Goal: Book appointment/travel/reservation

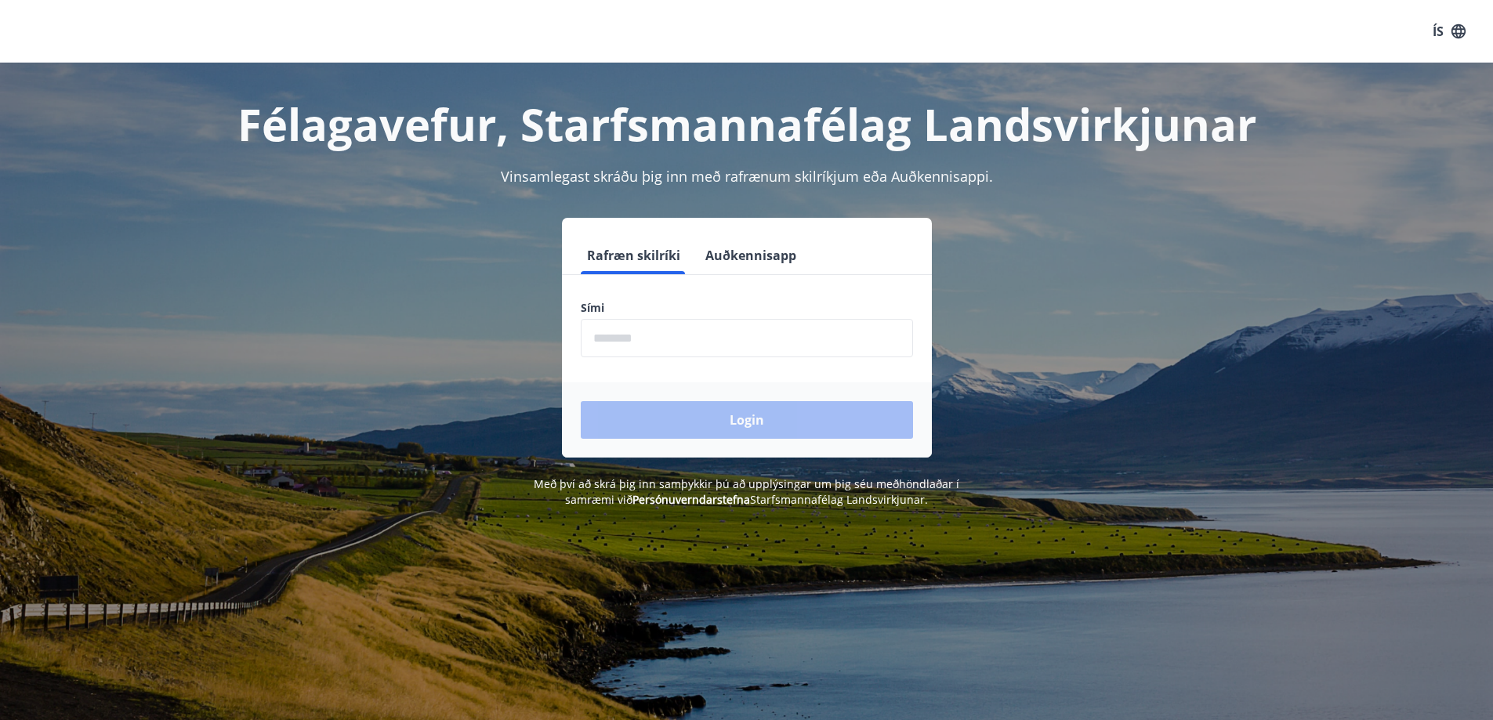
click at [732, 342] on input "phone" at bounding box center [747, 338] width 332 height 38
click at [715, 418] on div "Login" at bounding box center [747, 419] width 370 height 75
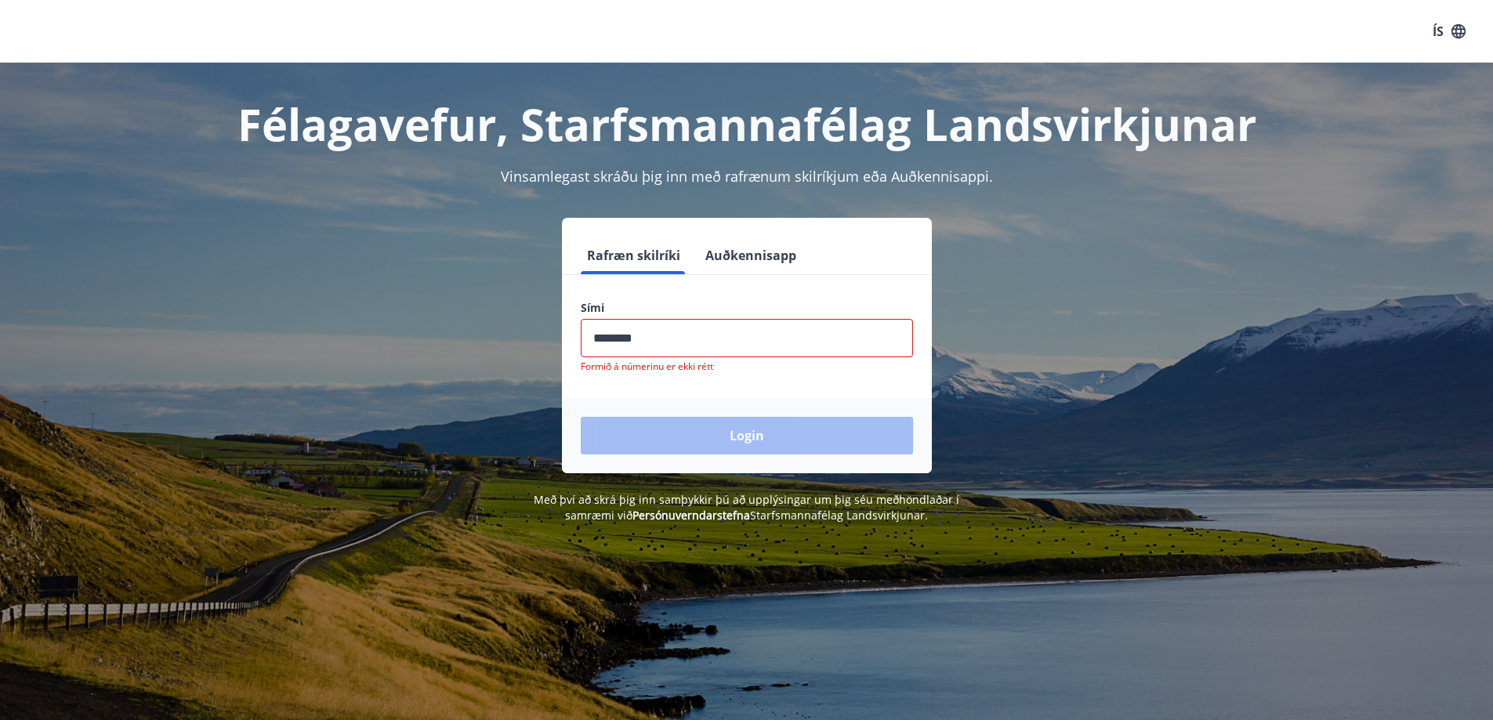
click at [672, 338] on input "phone" at bounding box center [747, 338] width 332 height 38
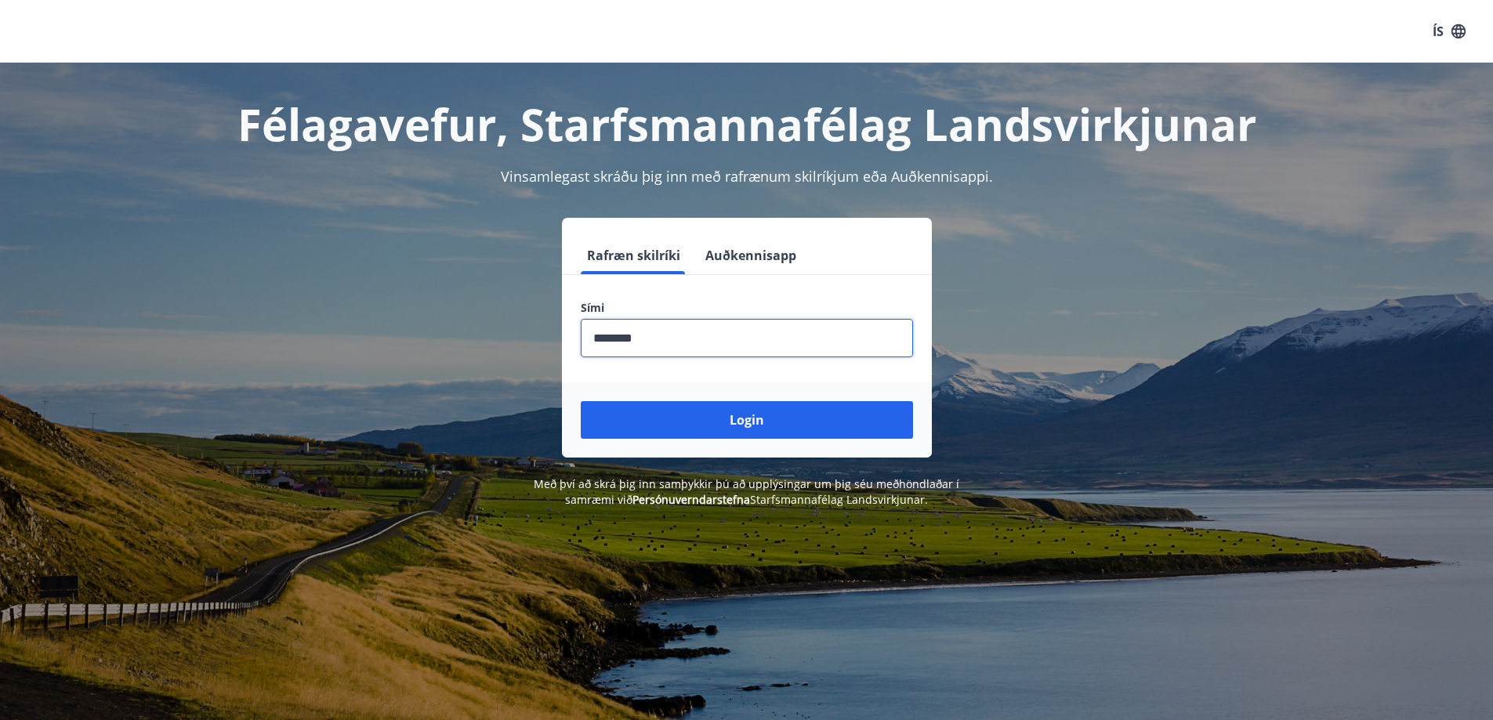
type input "********"
click at [581, 401] on button "Login" at bounding box center [747, 420] width 332 height 38
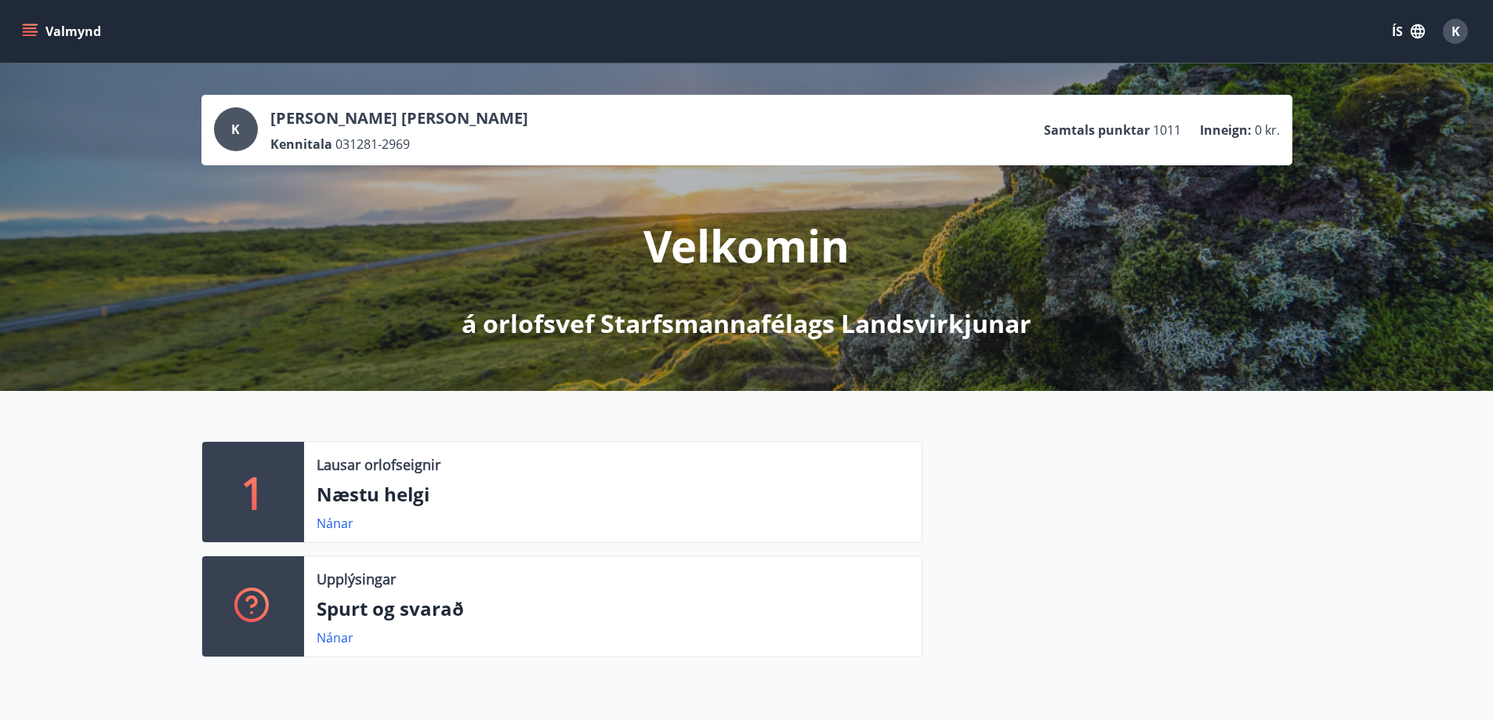
click at [63, 25] on button "Valmynd" at bounding box center [63, 31] width 89 height 28
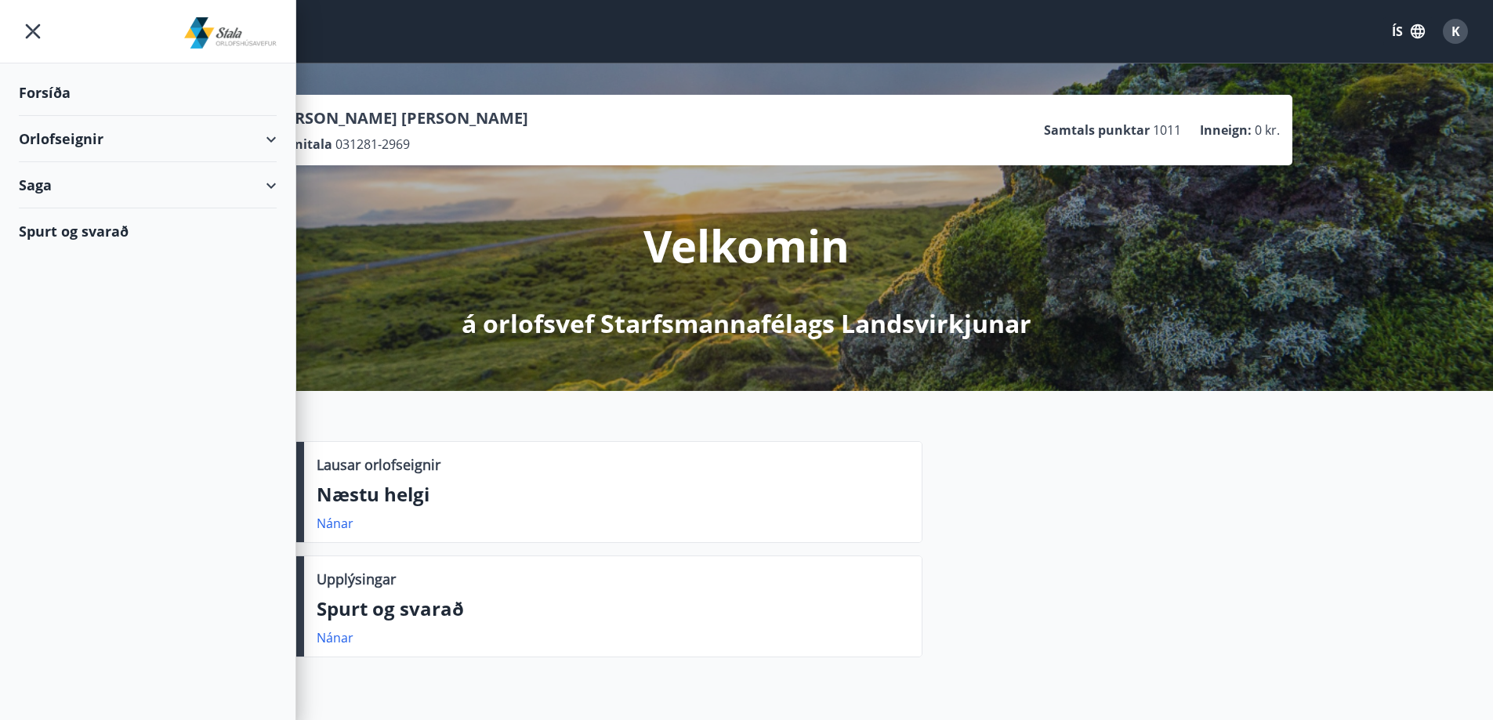
click at [74, 139] on div "Orlofseignir" at bounding box center [148, 139] width 258 height 46
click at [90, 176] on div "Framboð" at bounding box center [147, 178] width 233 height 33
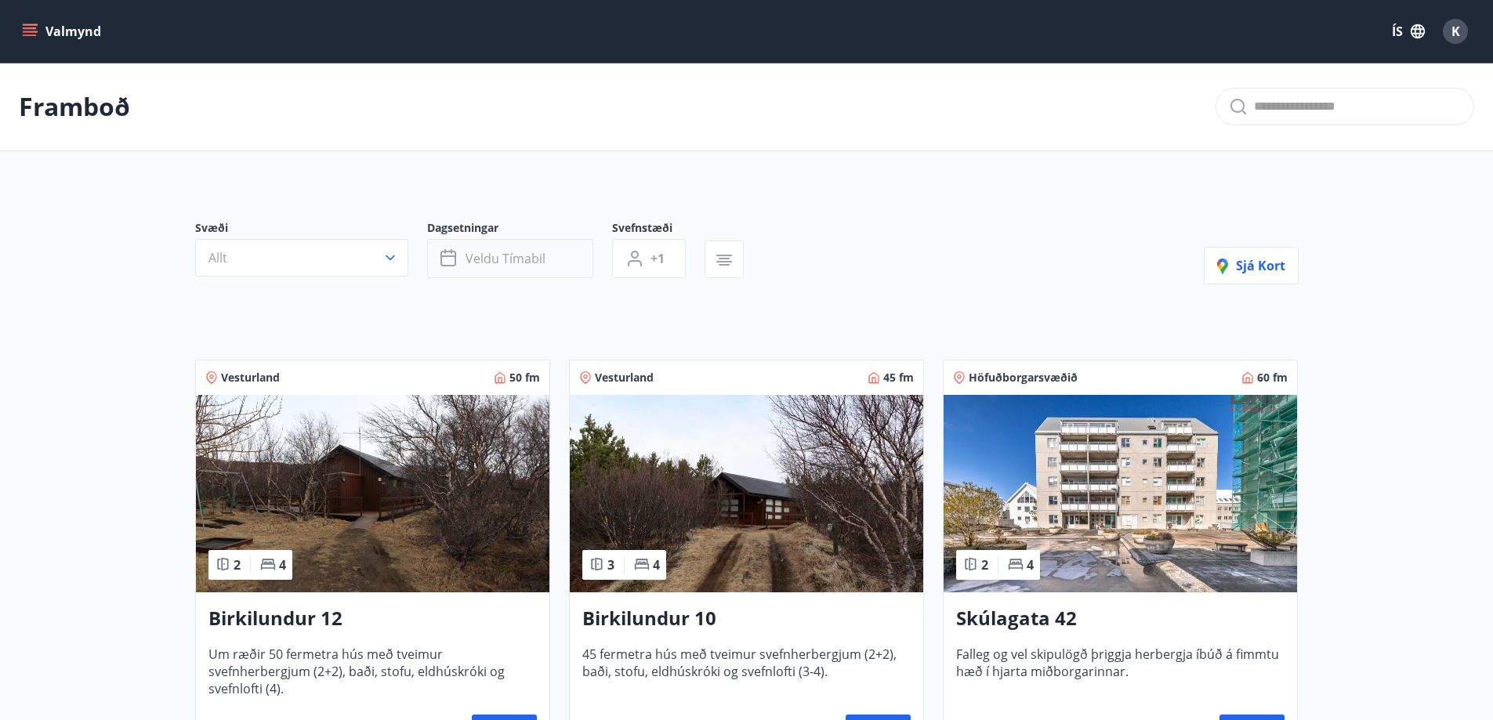
click at [529, 275] on button "Veldu tímabil" at bounding box center [510, 258] width 166 height 39
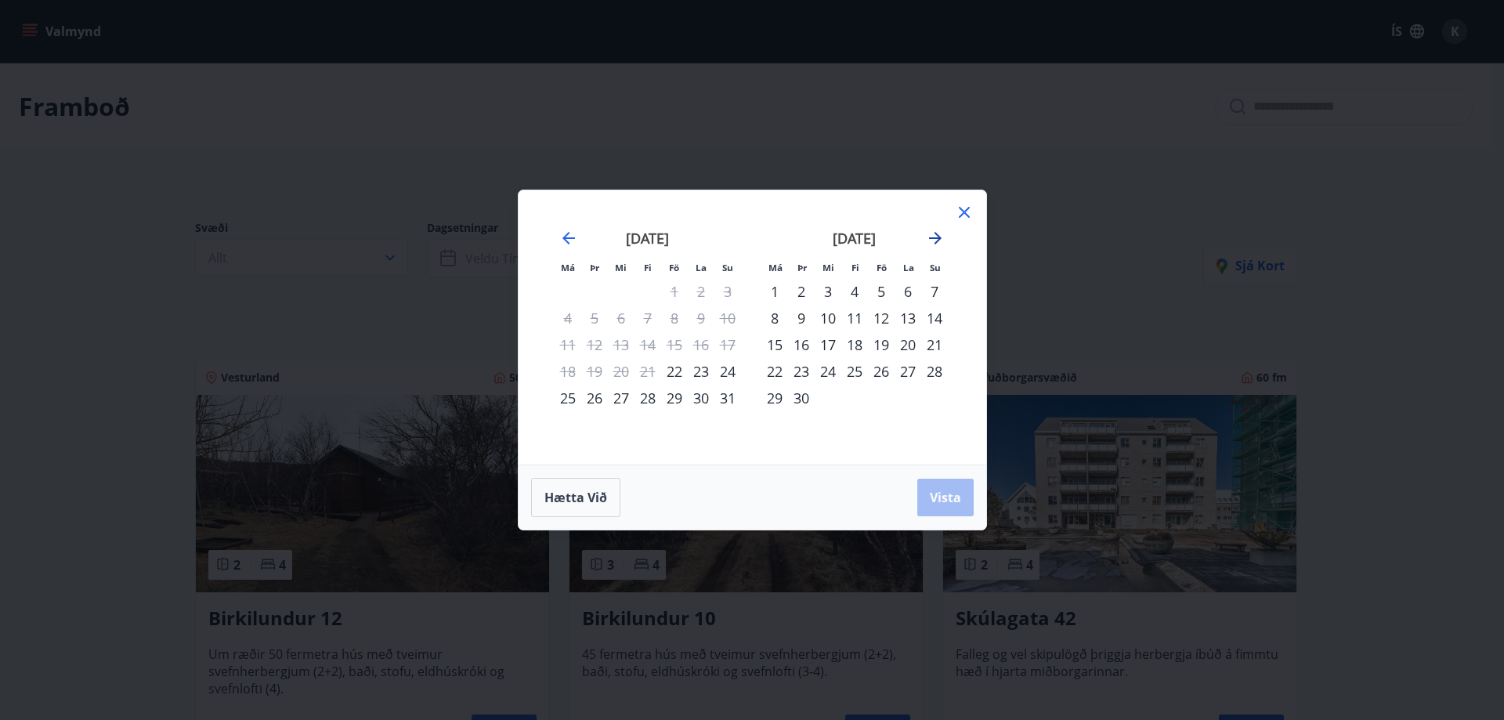
click at [939, 245] on icon "Move forward to switch to the next month." at bounding box center [935, 238] width 19 height 19
click at [881, 321] on div "10" at bounding box center [881, 318] width 27 height 27
click at [828, 343] on div "15" at bounding box center [828, 344] width 27 height 27
click at [946, 499] on span "Vista" at bounding box center [945, 497] width 31 height 17
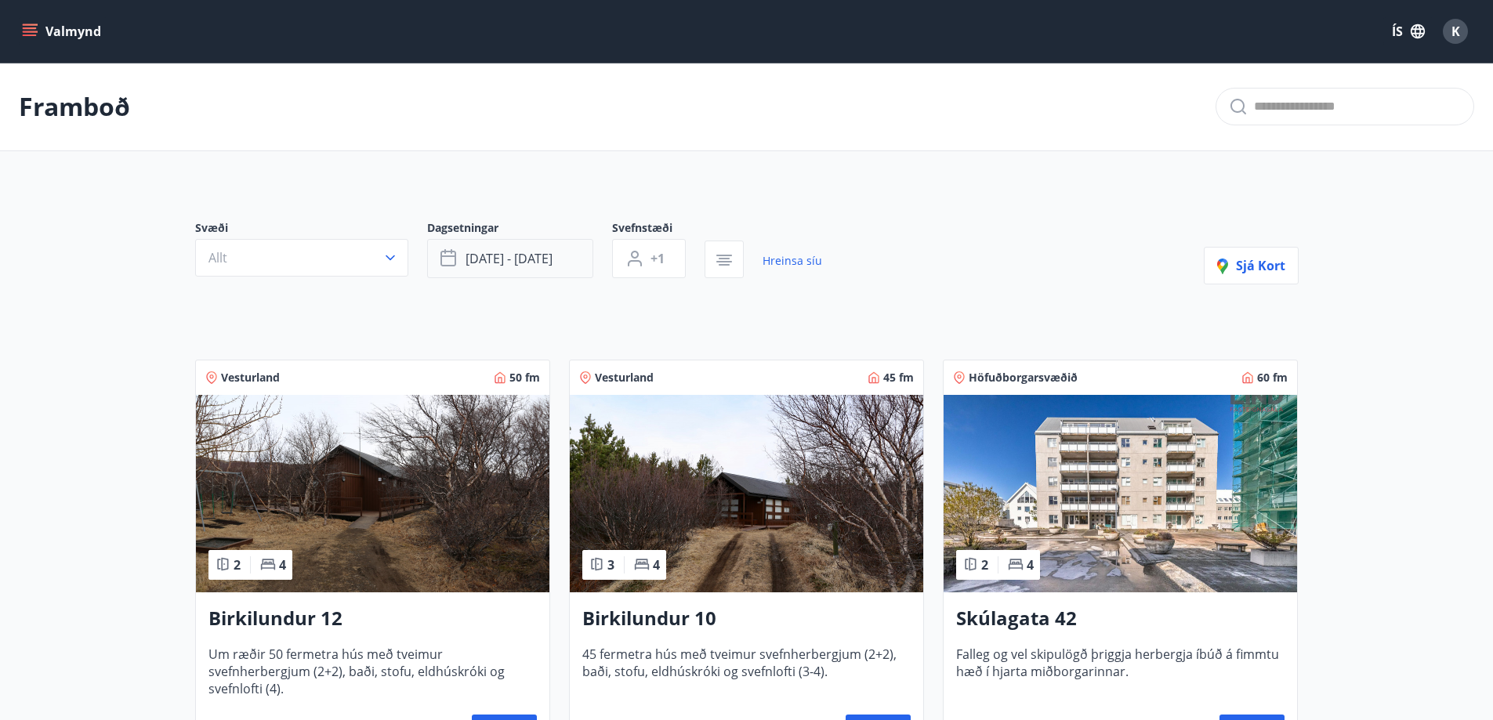
click at [573, 256] on button "[DATE] - [DATE]" at bounding box center [510, 258] width 166 height 39
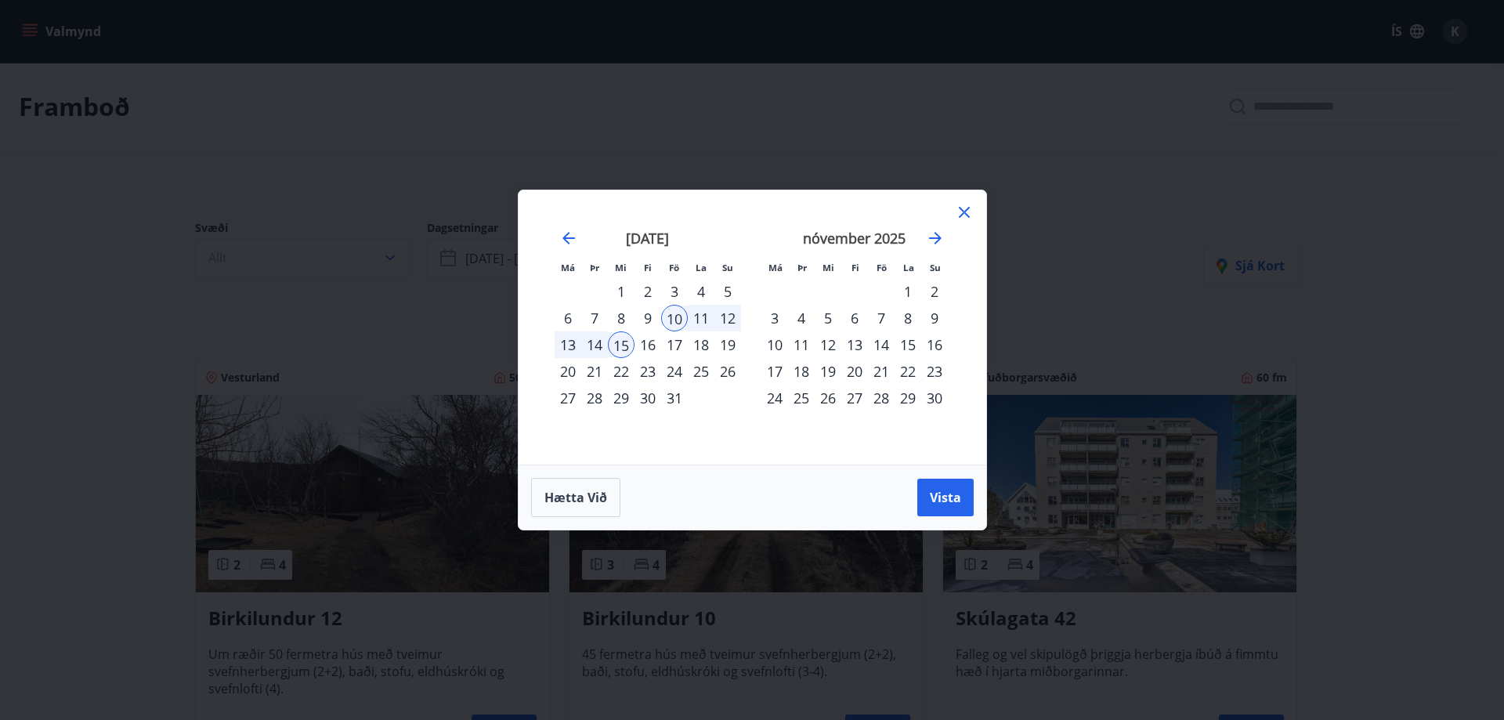
click at [642, 370] on div "23" at bounding box center [648, 371] width 27 height 27
click at [671, 398] on div "31" at bounding box center [674, 398] width 27 height 27
click at [956, 498] on span "Vista" at bounding box center [945, 497] width 31 height 17
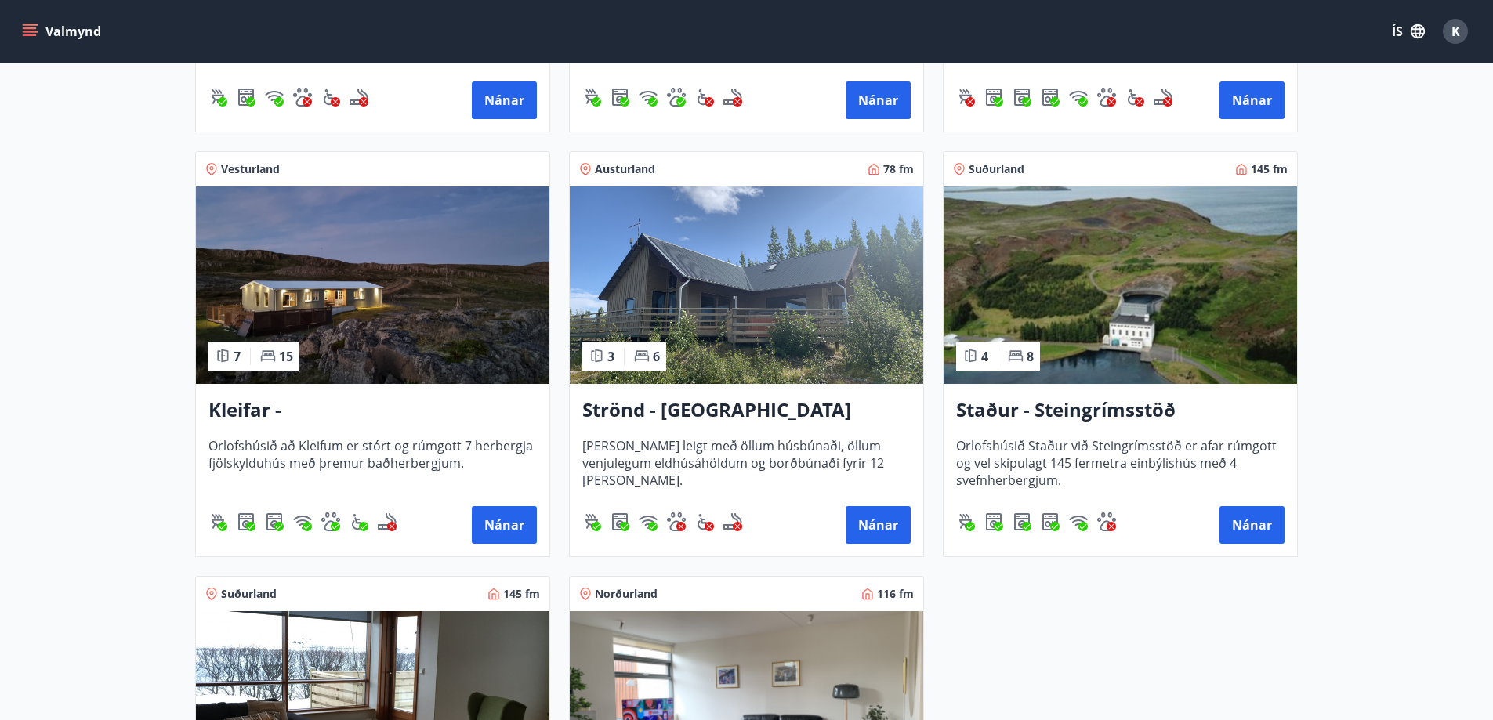
scroll to position [632, 0]
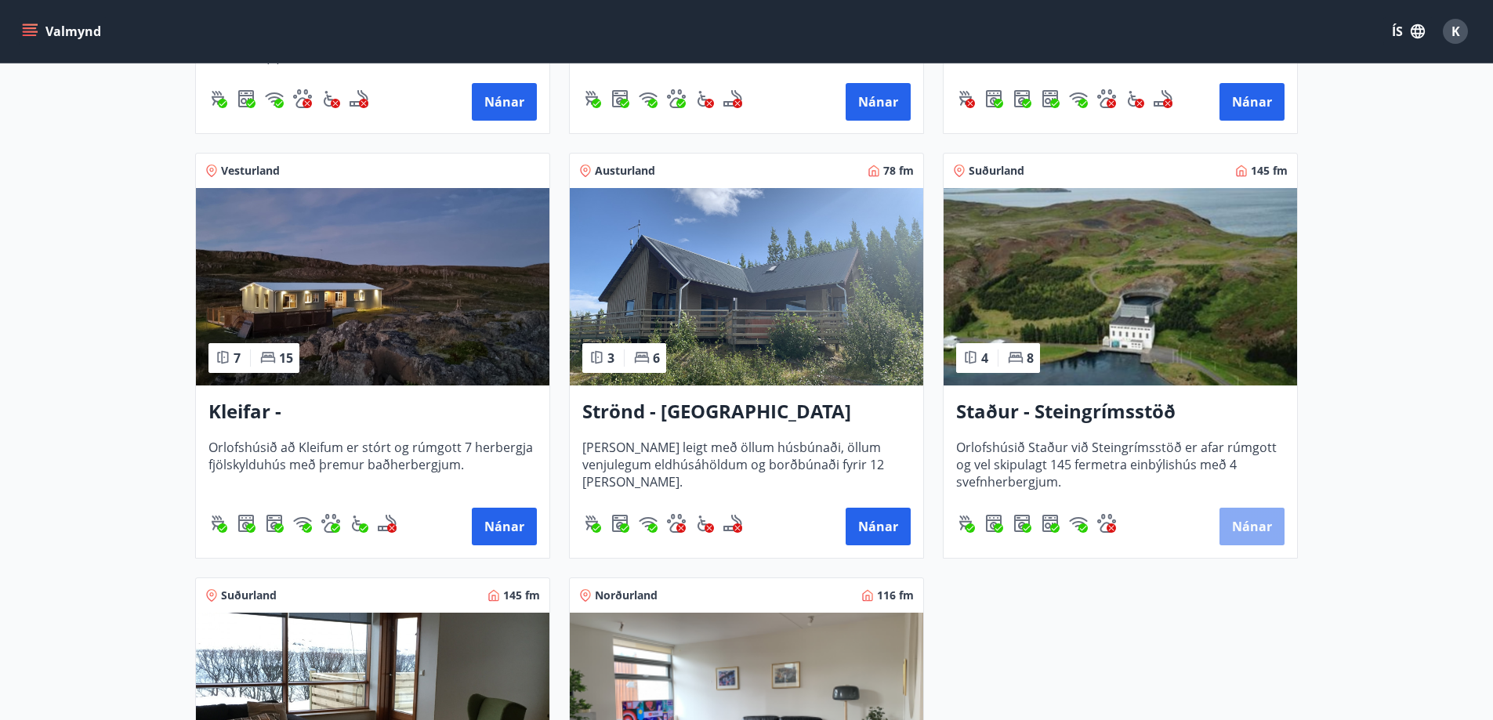
drag, startPoint x: 1265, startPoint y: 536, endPoint x: 1272, endPoint y: 540, distance: 8.8
click at [1272, 540] on button "Nánar" at bounding box center [1251, 527] width 65 height 38
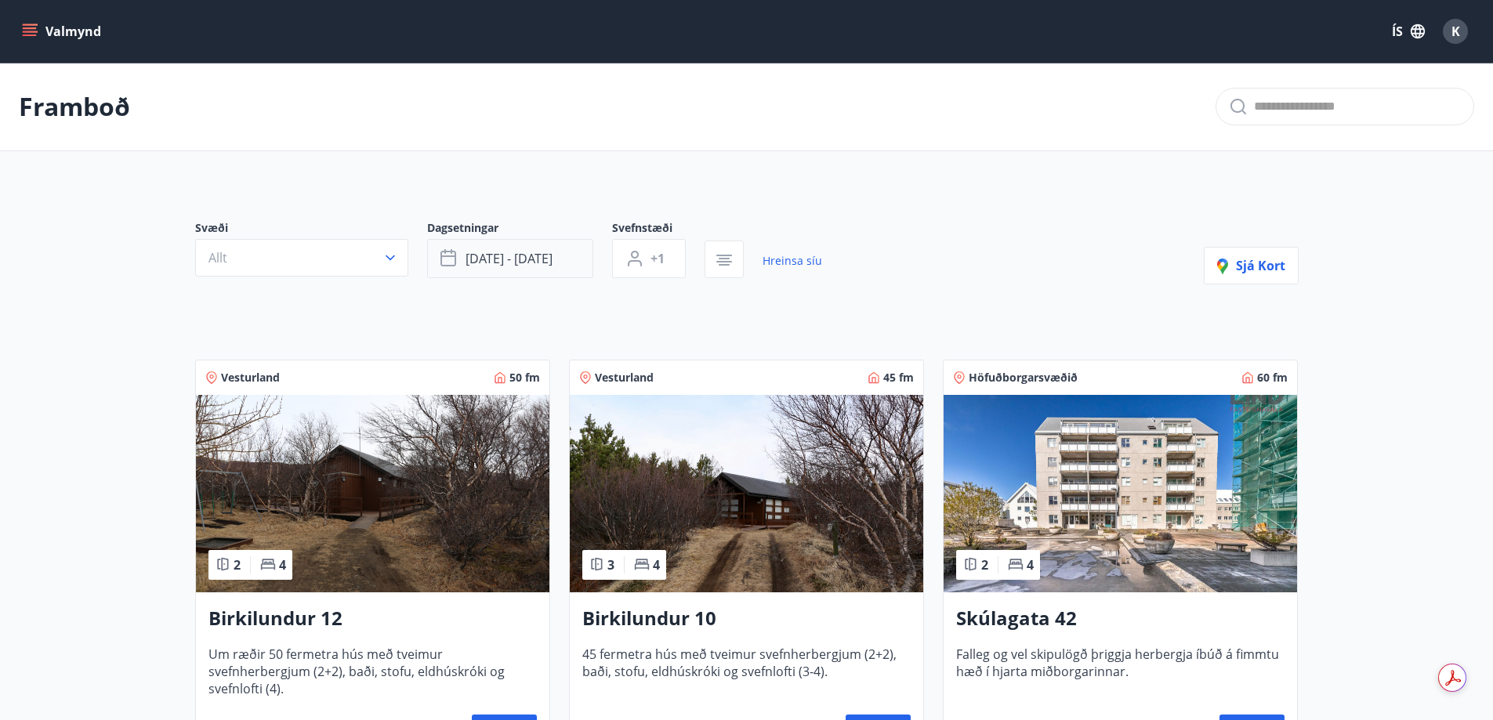
click at [554, 254] on button "[DATE] - [DATE]" at bounding box center [510, 258] width 166 height 39
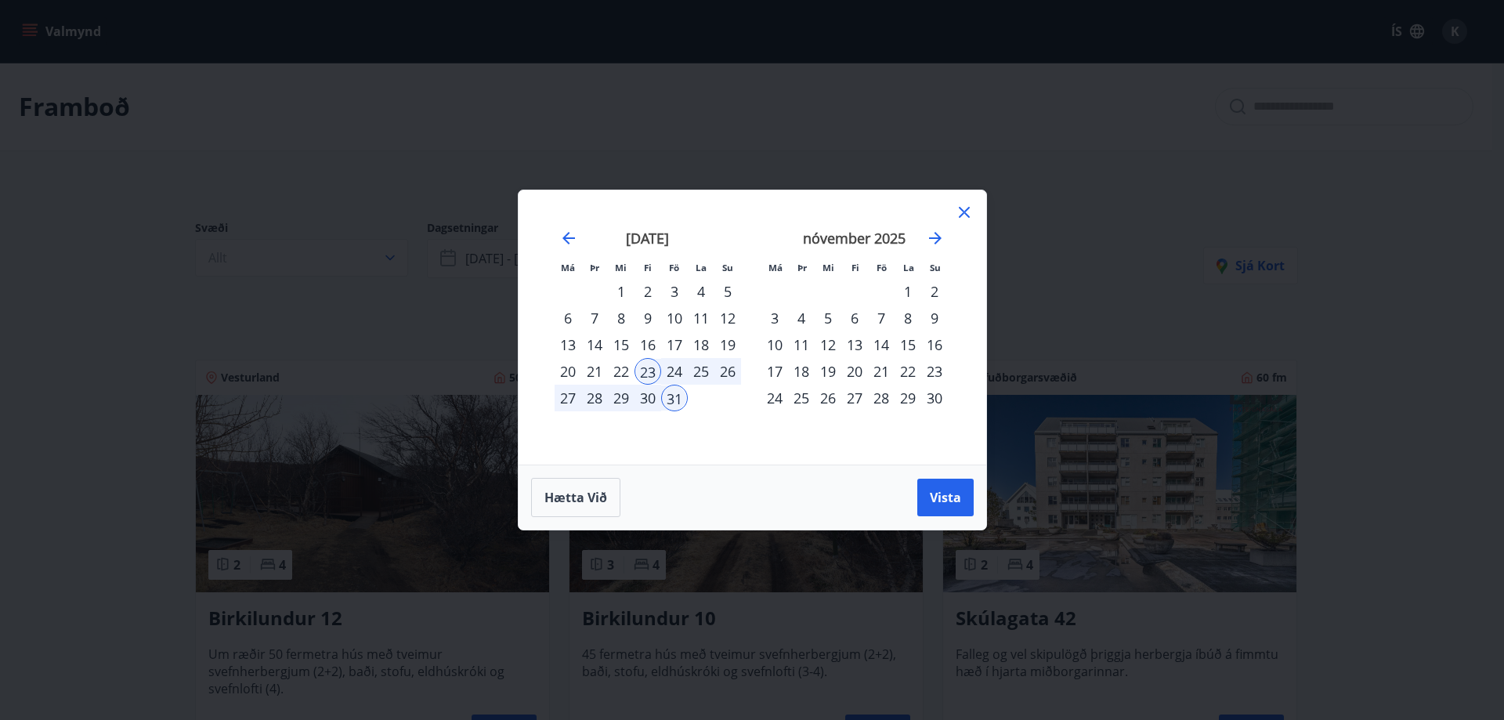
click at [704, 369] on div "25" at bounding box center [701, 371] width 27 height 27
click at [570, 398] on div "27" at bounding box center [568, 398] width 27 height 27
click at [924, 497] on button "Vista" at bounding box center [946, 498] width 56 height 38
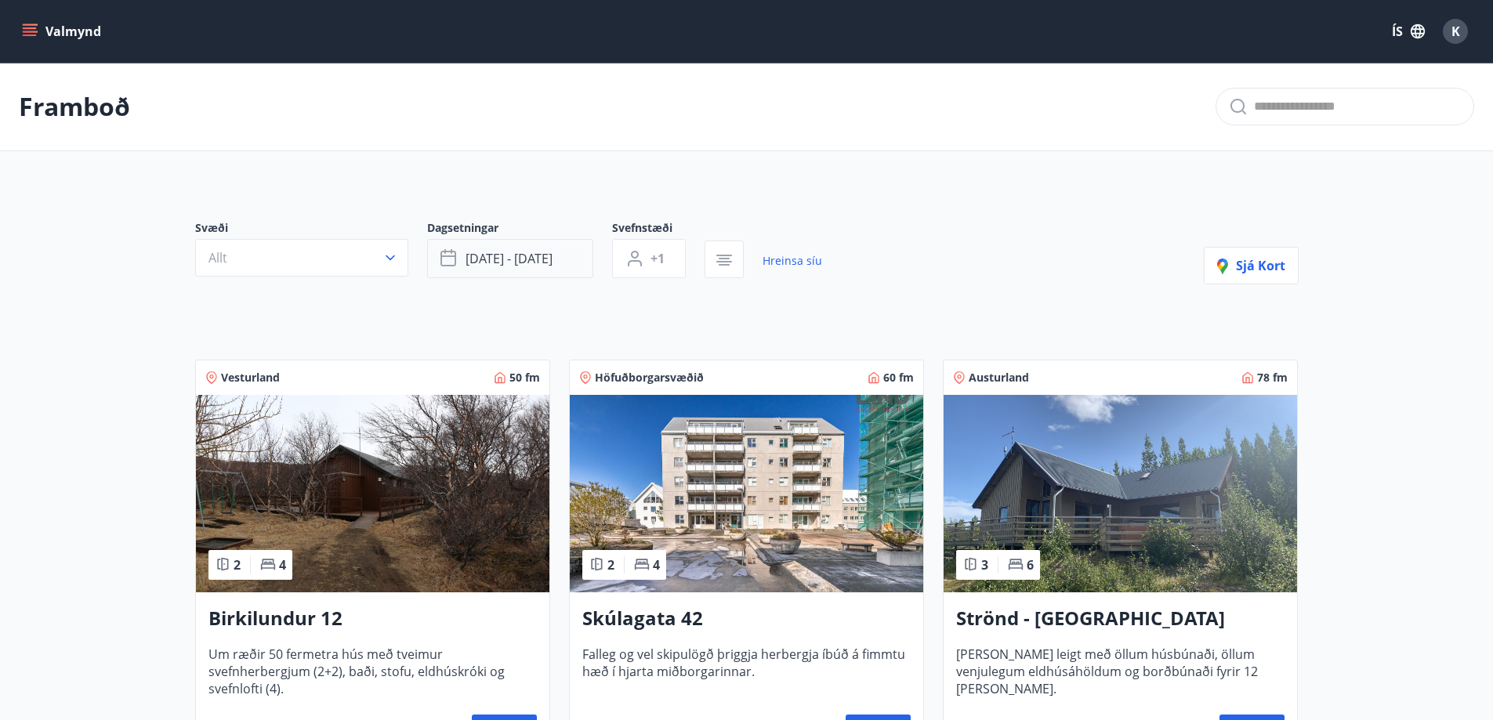
click at [552, 252] on span "[DATE] - [DATE]" at bounding box center [508, 258] width 87 height 17
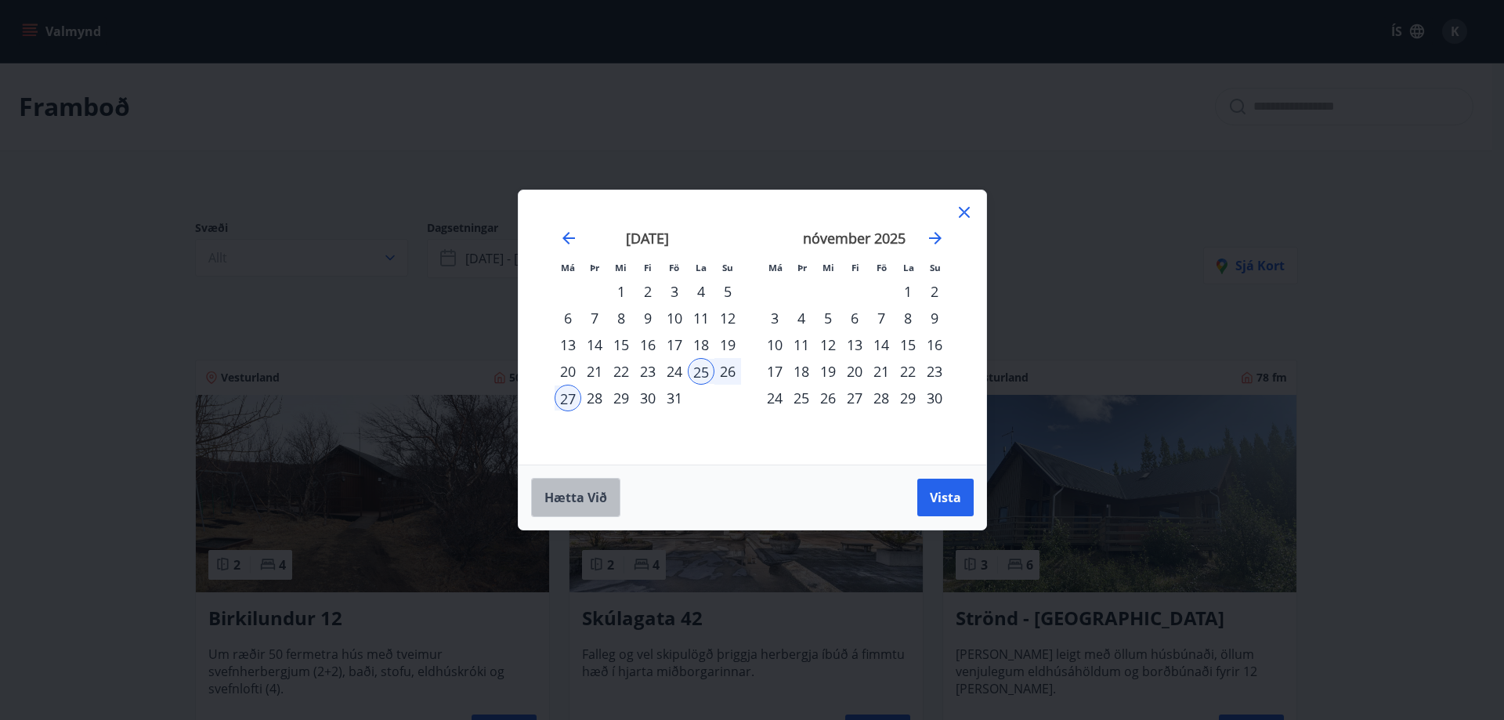
click at [599, 498] on span "Hætta við" at bounding box center [576, 497] width 63 height 17
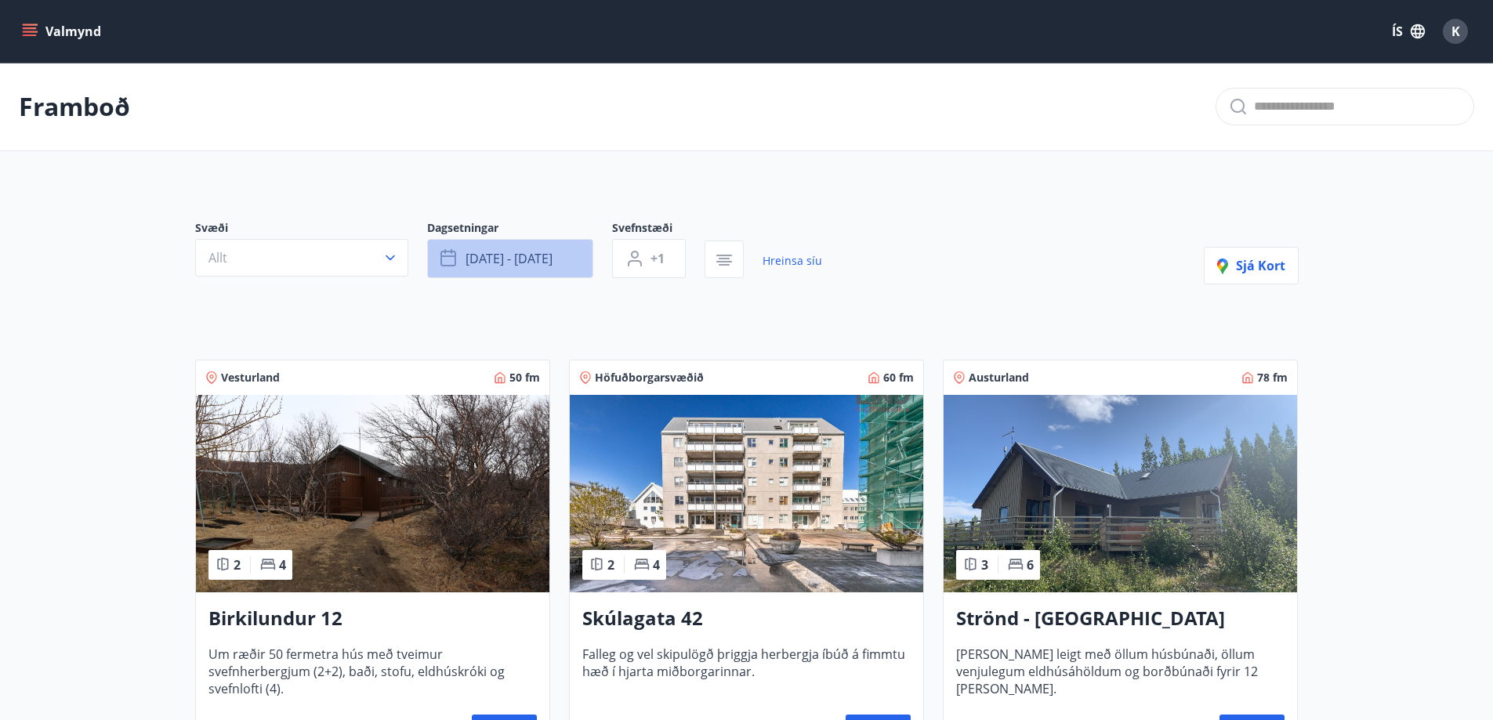
click at [501, 256] on span "[DATE] - [DATE]" at bounding box center [508, 258] width 87 height 17
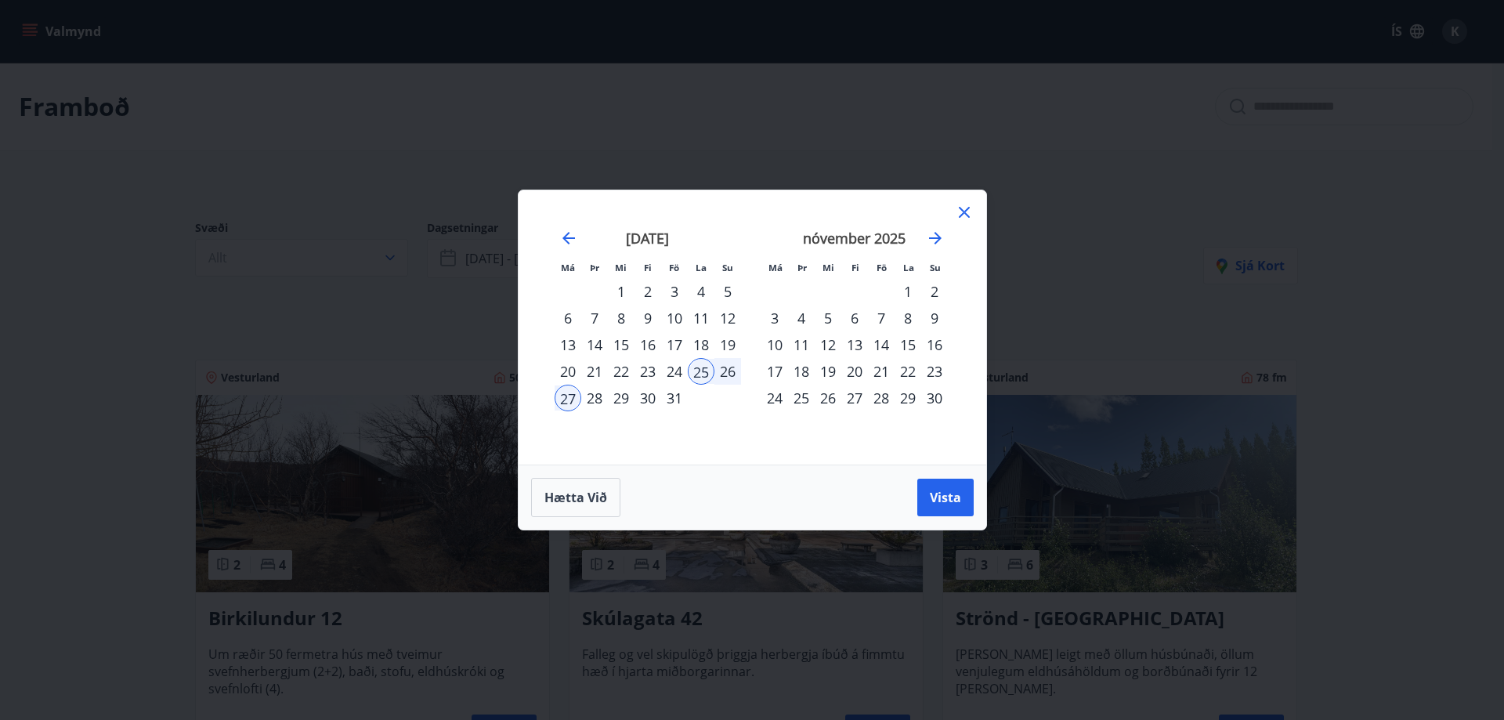
click at [697, 370] on div "25" at bounding box center [701, 371] width 27 height 27
click at [983, 213] on div "Má Þr Mi Fi Fö La Su Má Þr Mi Fi Fö La Su [DATE] 1 2 3 4 5 6 7 8 9 10 11 12 13 …" at bounding box center [753, 327] width 468 height 274
click at [964, 210] on icon at bounding box center [964, 212] width 19 height 19
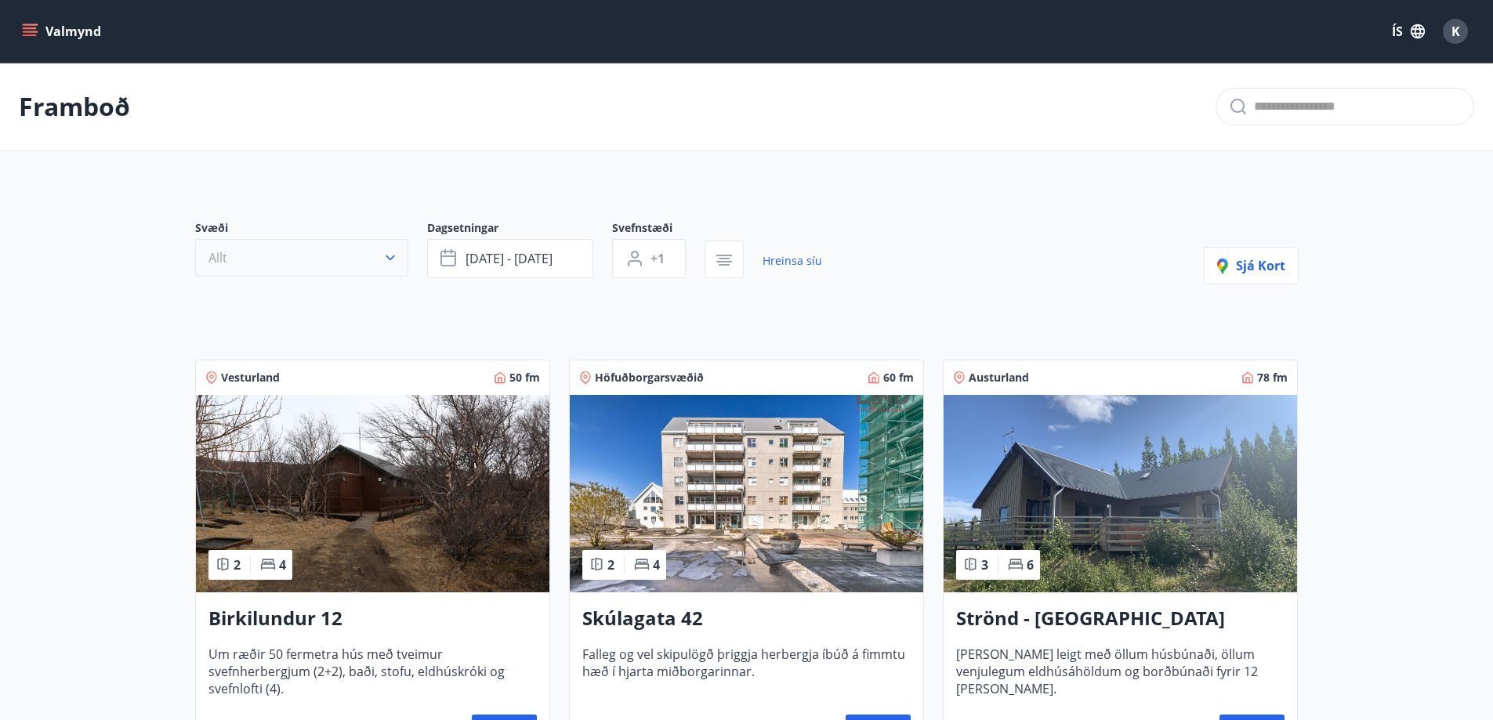
click at [381, 262] on button "Allt" at bounding box center [301, 258] width 213 height 38
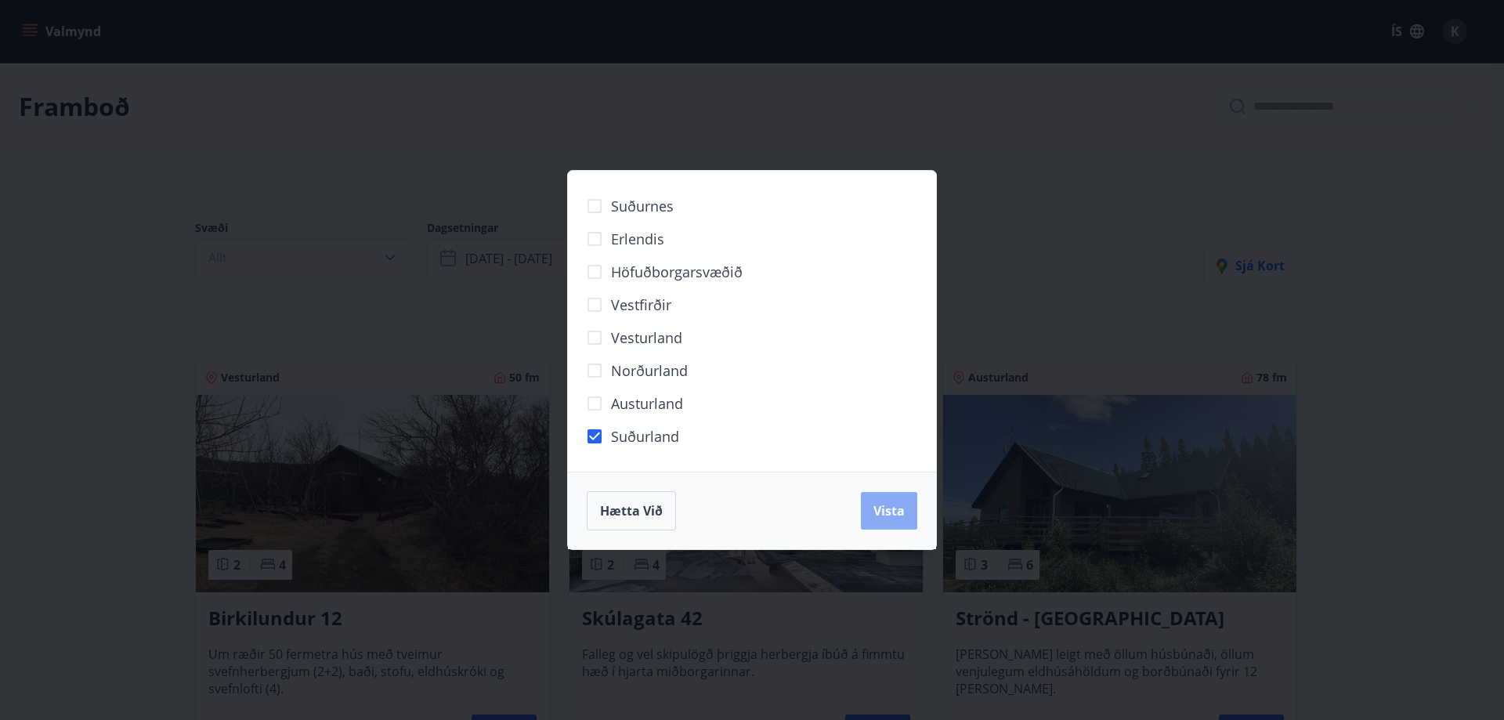
click at [883, 509] on span "Vista" at bounding box center [889, 510] width 31 height 17
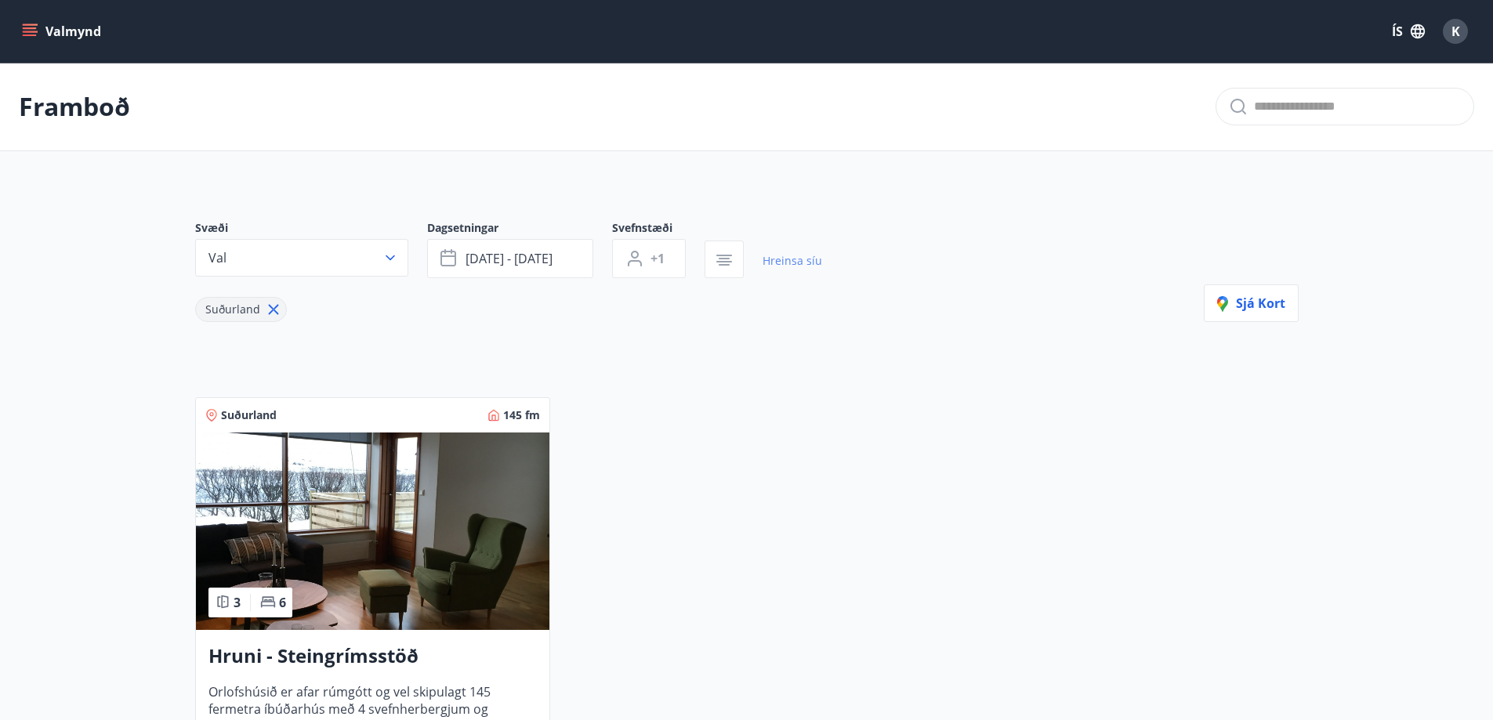
click at [769, 264] on link "Hreinsa síu" at bounding box center [792, 261] width 60 height 34
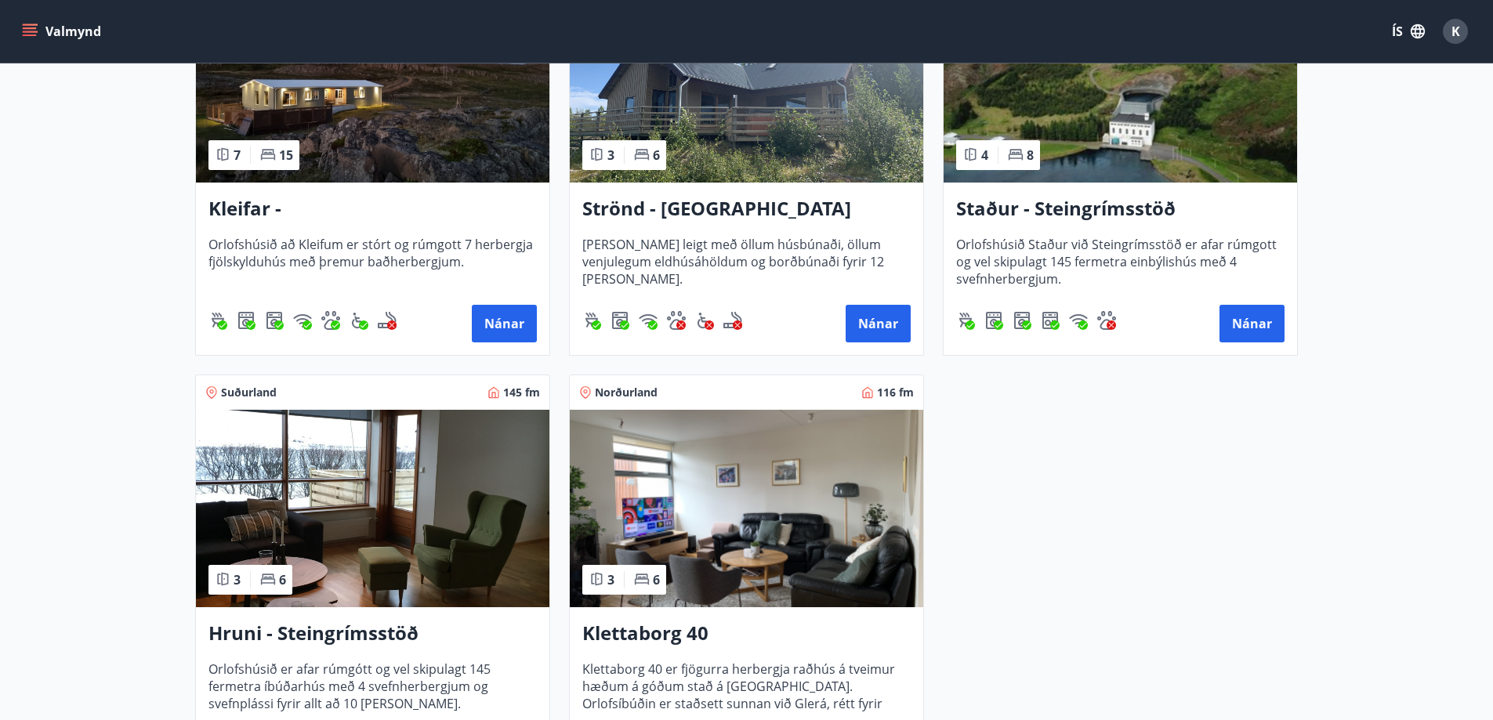
scroll to position [862, 0]
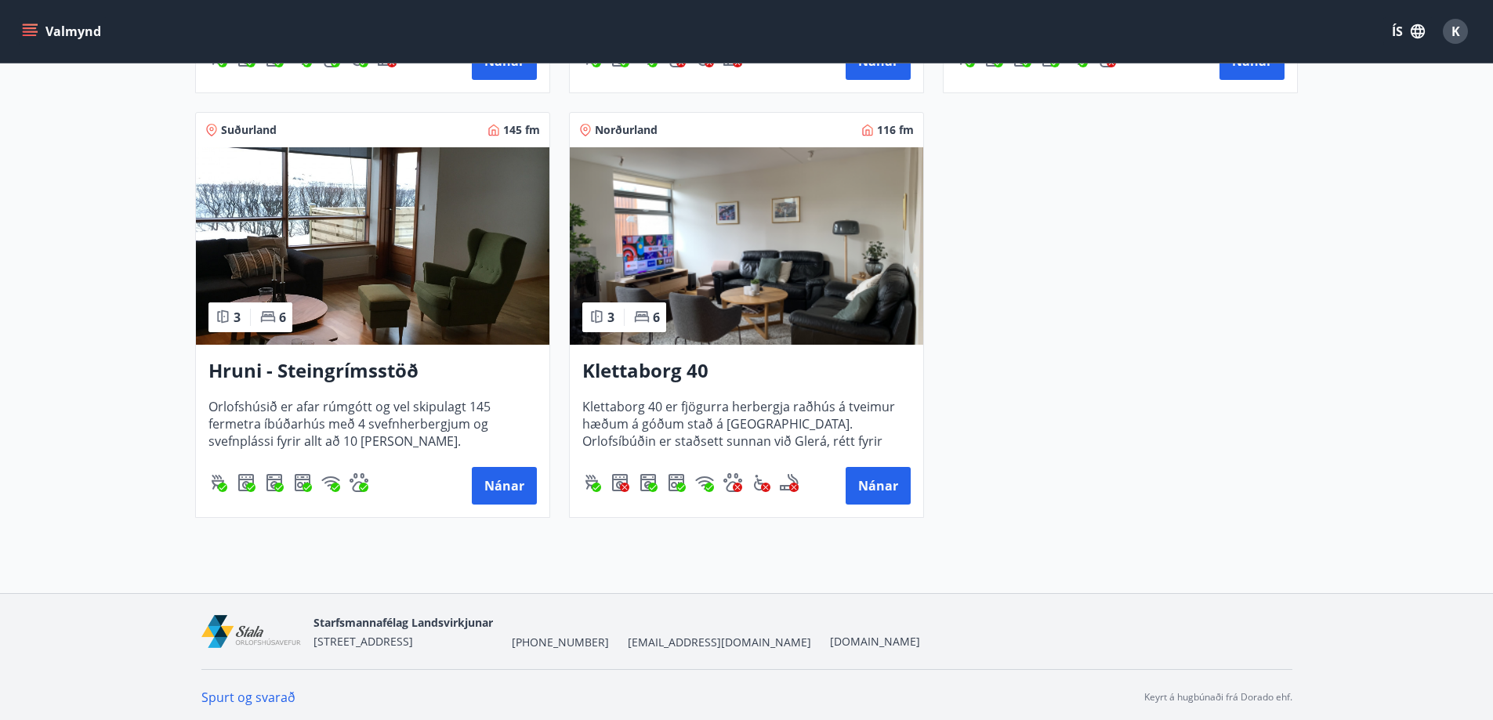
click at [303, 370] on h3 "Hruni - Steingrímsstöð" at bounding box center [372, 371] width 328 height 28
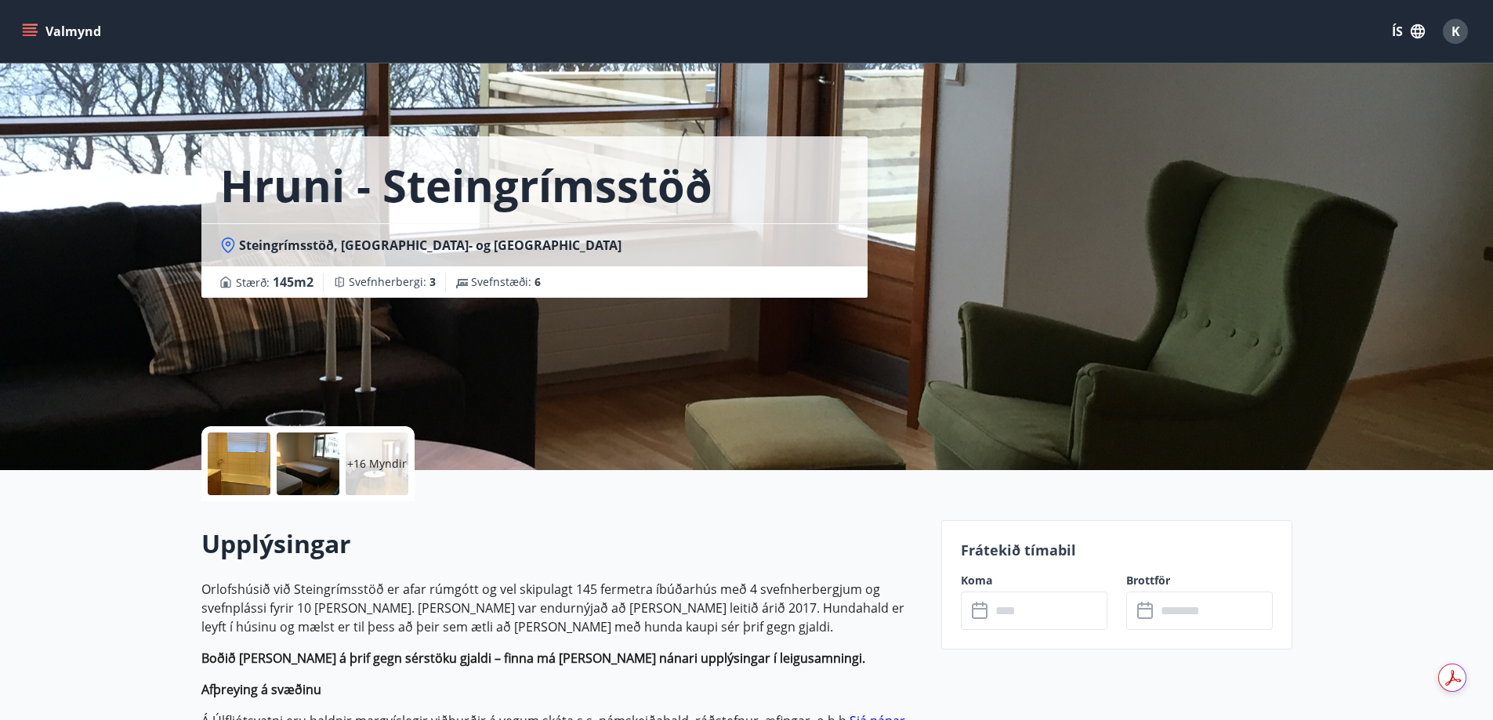
click at [1018, 621] on input "text" at bounding box center [1048, 611] width 117 height 38
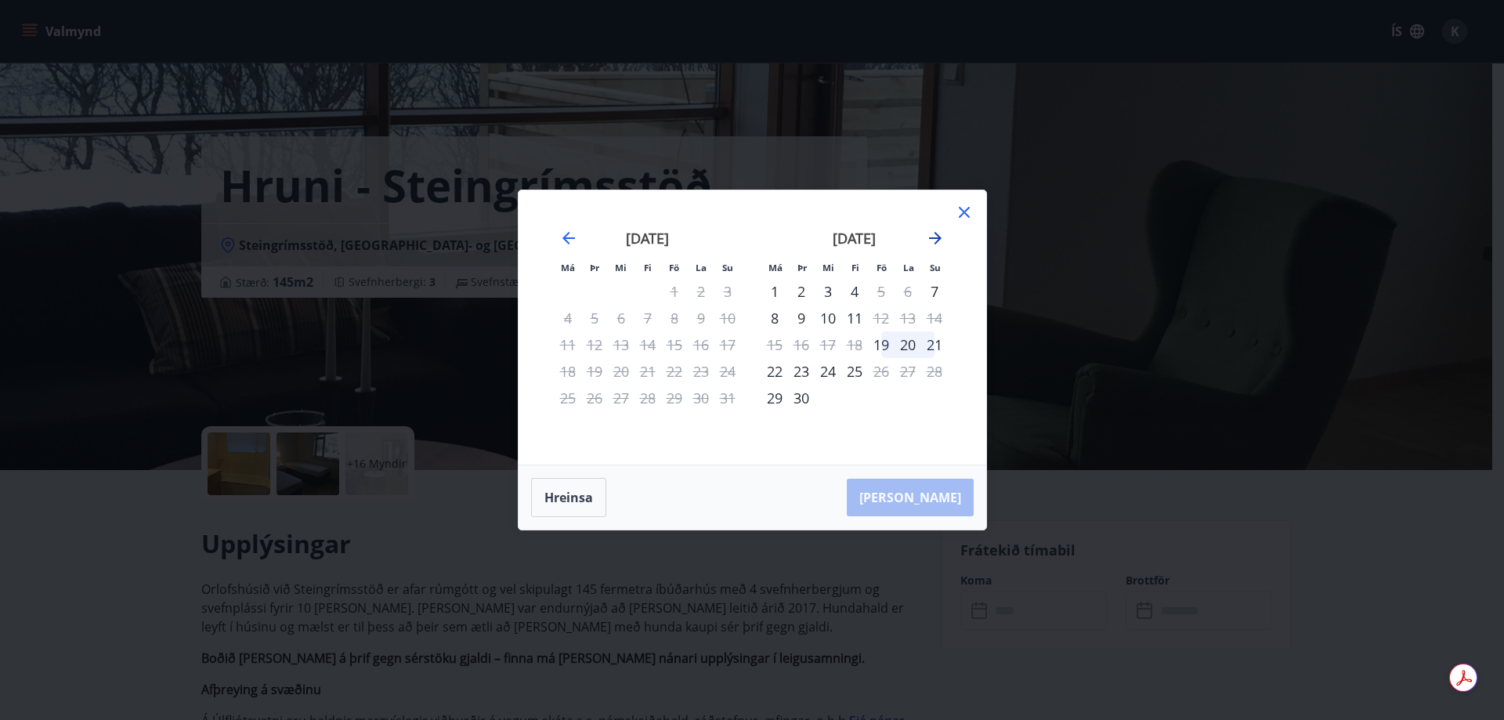
click at [936, 239] on icon "Move forward to switch to the next month." at bounding box center [935, 238] width 13 height 13
click at [936, 371] on div "26" at bounding box center [934, 371] width 27 height 27
click at [774, 404] on div "27" at bounding box center [775, 398] width 27 height 27
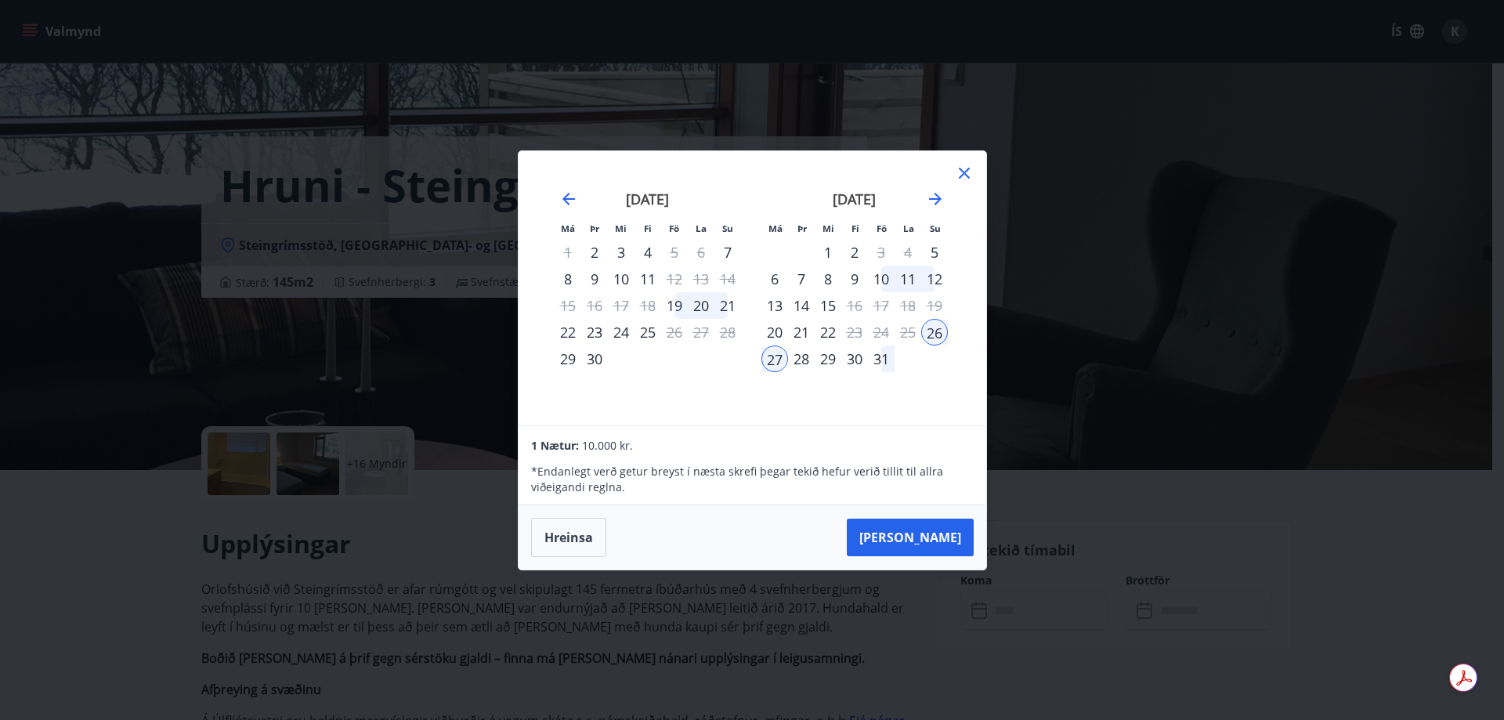
click at [802, 362] on div "28" at bounding box center [801, 359] width 27 height 27
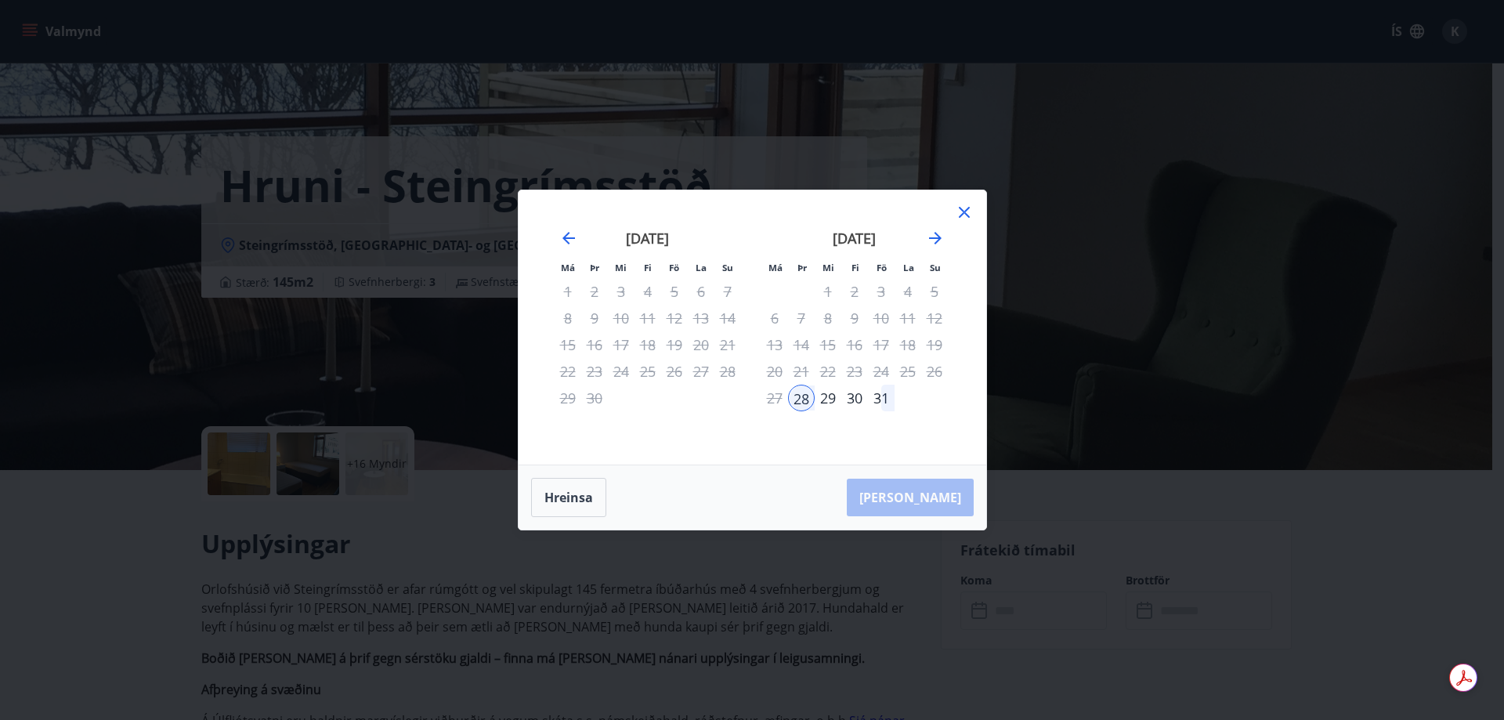
click at [872, 394] on div "31" at bounding box center [881, 398] width 27 height 27
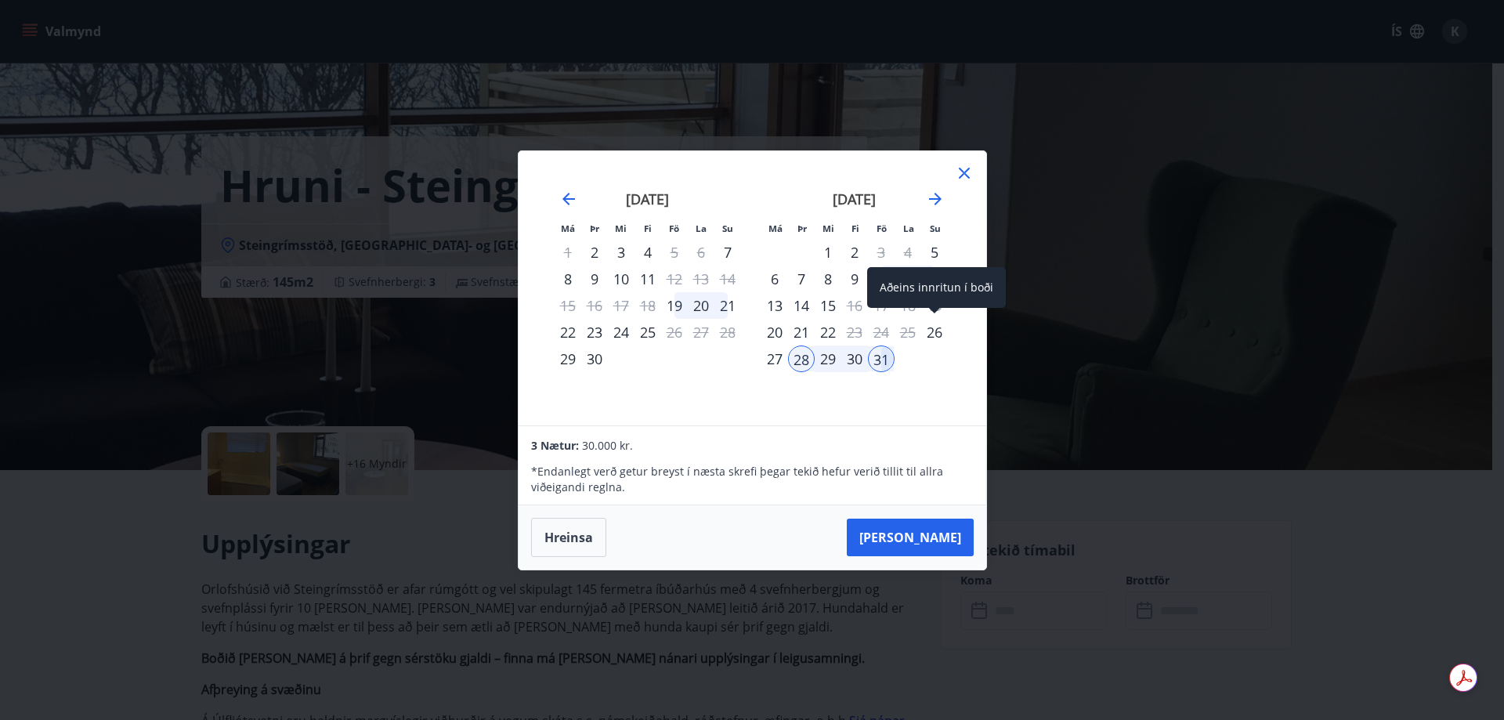
click at [939, 325] on div "26" at bounding box center [934, 332] width 27 height 27
click at [924, 285] on div "Aðeins innritun í boði" at bounding box center [936, 287] width 139 height 41
click at [981, 292] on div "Aðeins innritun í boði" at bounding box center [936, 287] width 139 height 41
click at [820, 360] on div "29" at bounding box center [828, 359] width 27 height 27
click at [802, 359] on div "28" at bounding box center [801, 359] width 27 height 27
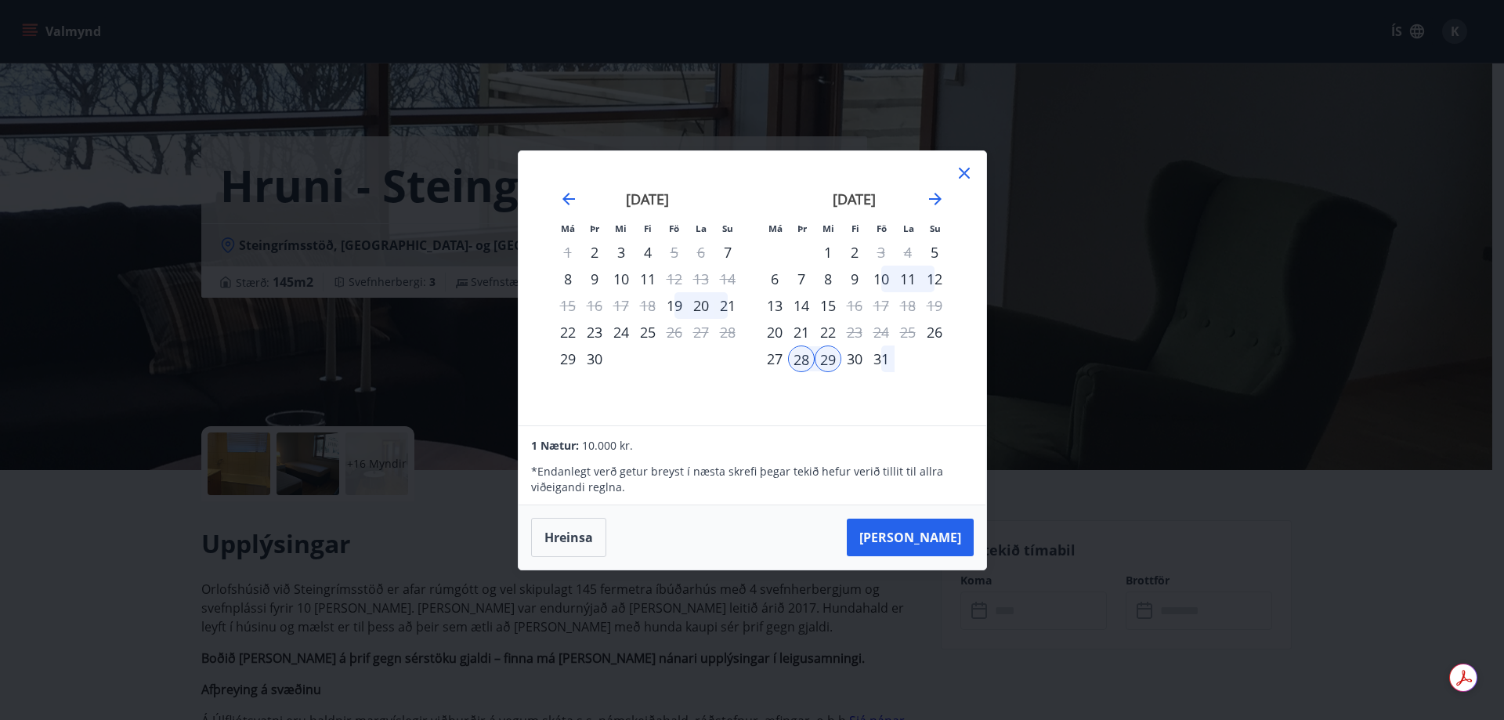
click at [776, 363] on div "27" at bounding box center [775, 359] width 27 height 27
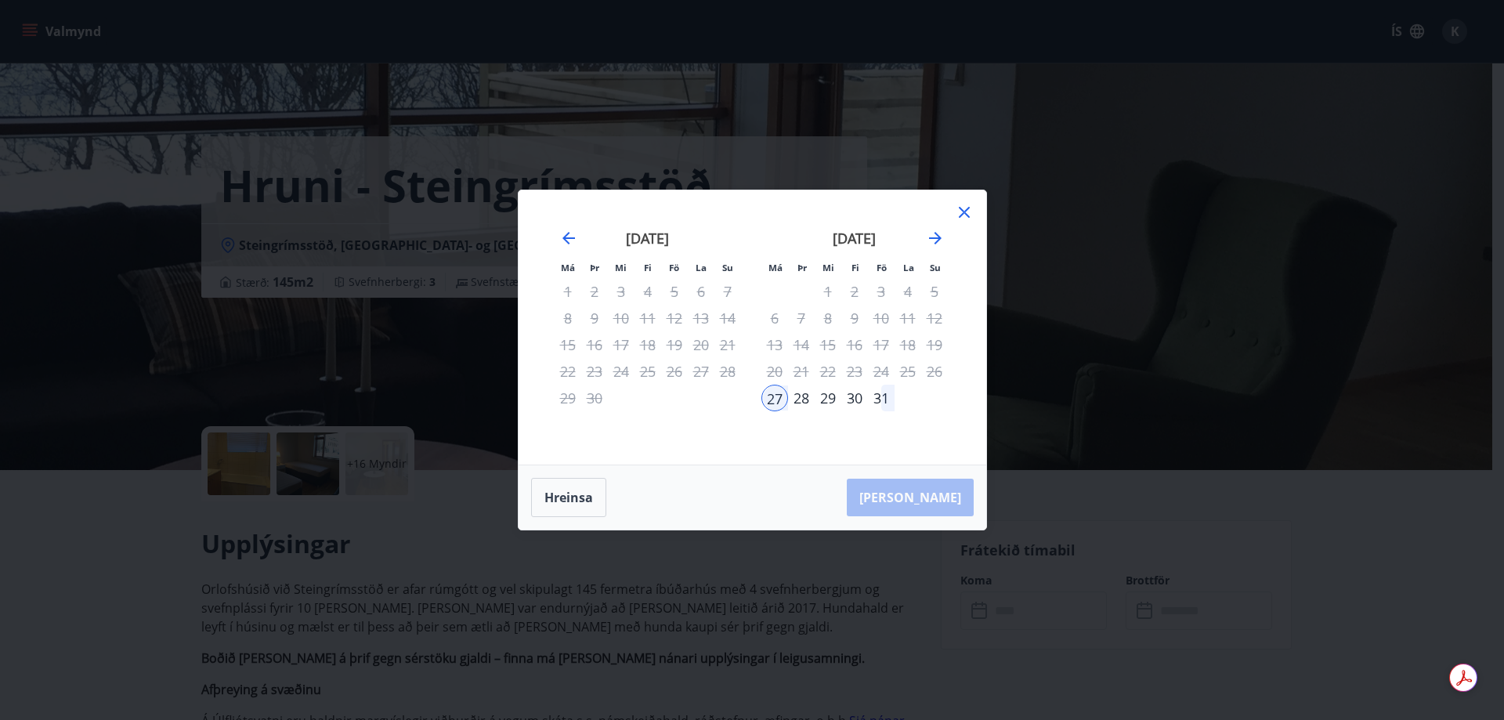
click at [934, 367] on div "26" at bounding box center [934, 371] width 27 height 27
click at [962, 213] on icon at bounding box center [964, 212] width 19 height 19
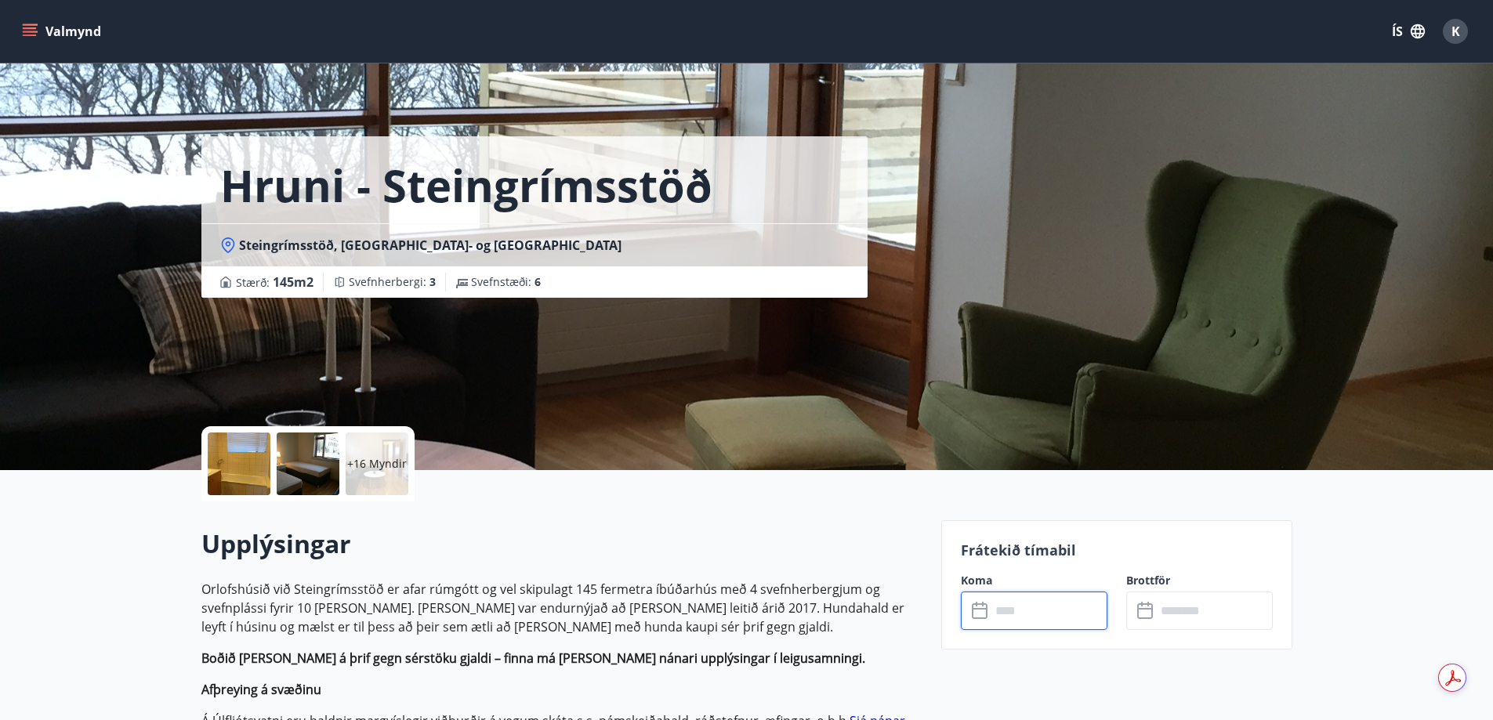
click at [1063, 604] on input "text" at bounding box center [1048, 611] width 117 height 38
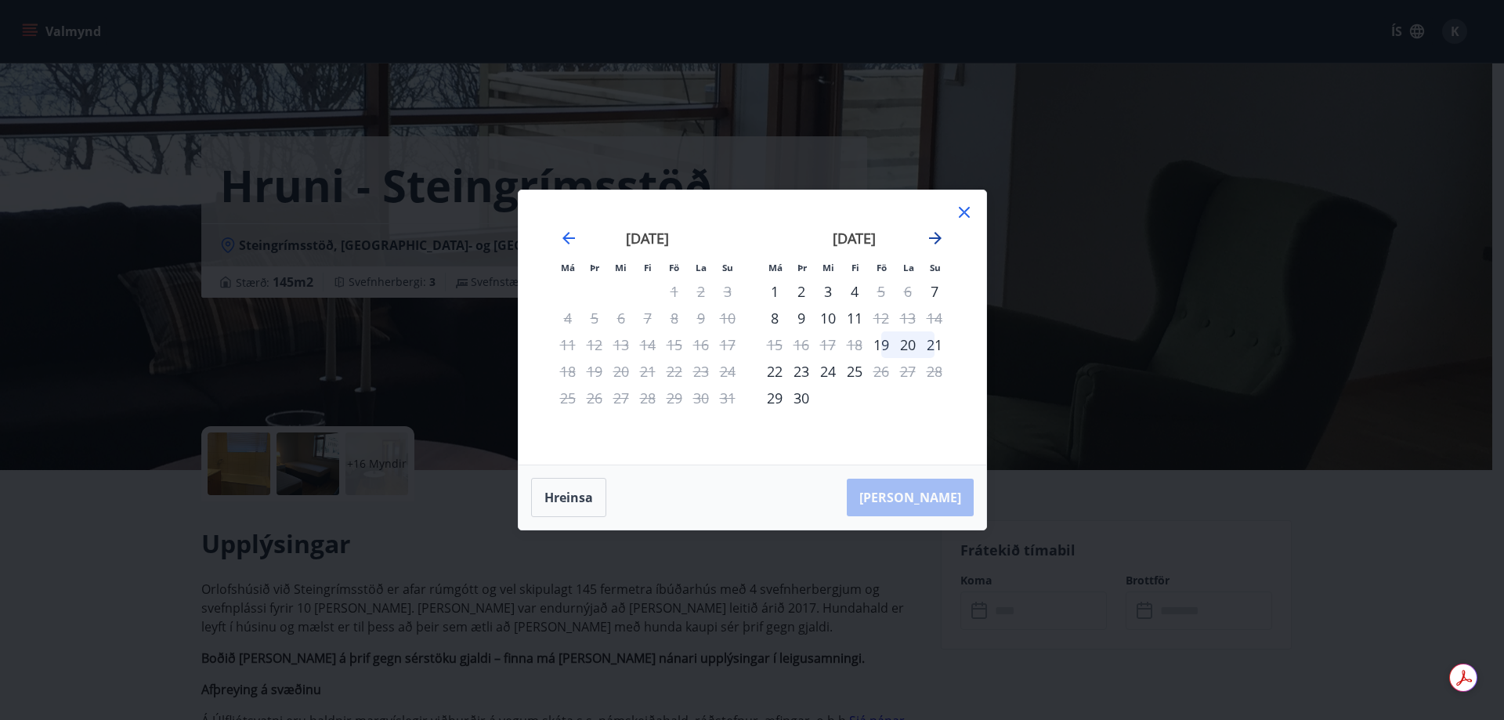
click at [935, 243] on icon "Move forward to switch to the next month." at bounding box center [935, 238] width 13 height 13
click at [933, 243] on icon "Move forward to switch to the next month." at bounding box center [935, 238] width 19 height 19
click at [966, 208] on icon at bounding box center [964, 212] width 19 height 19
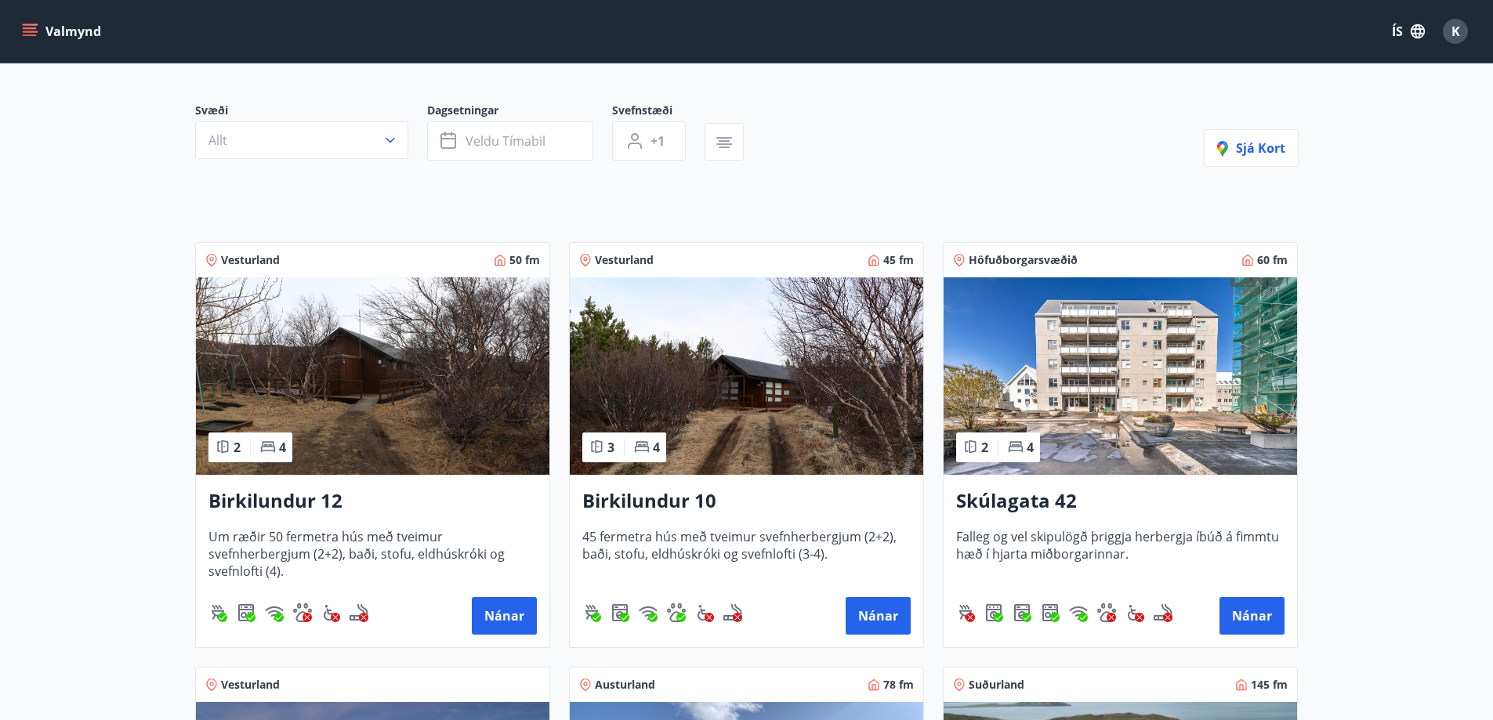
scroll to position [157, 0]
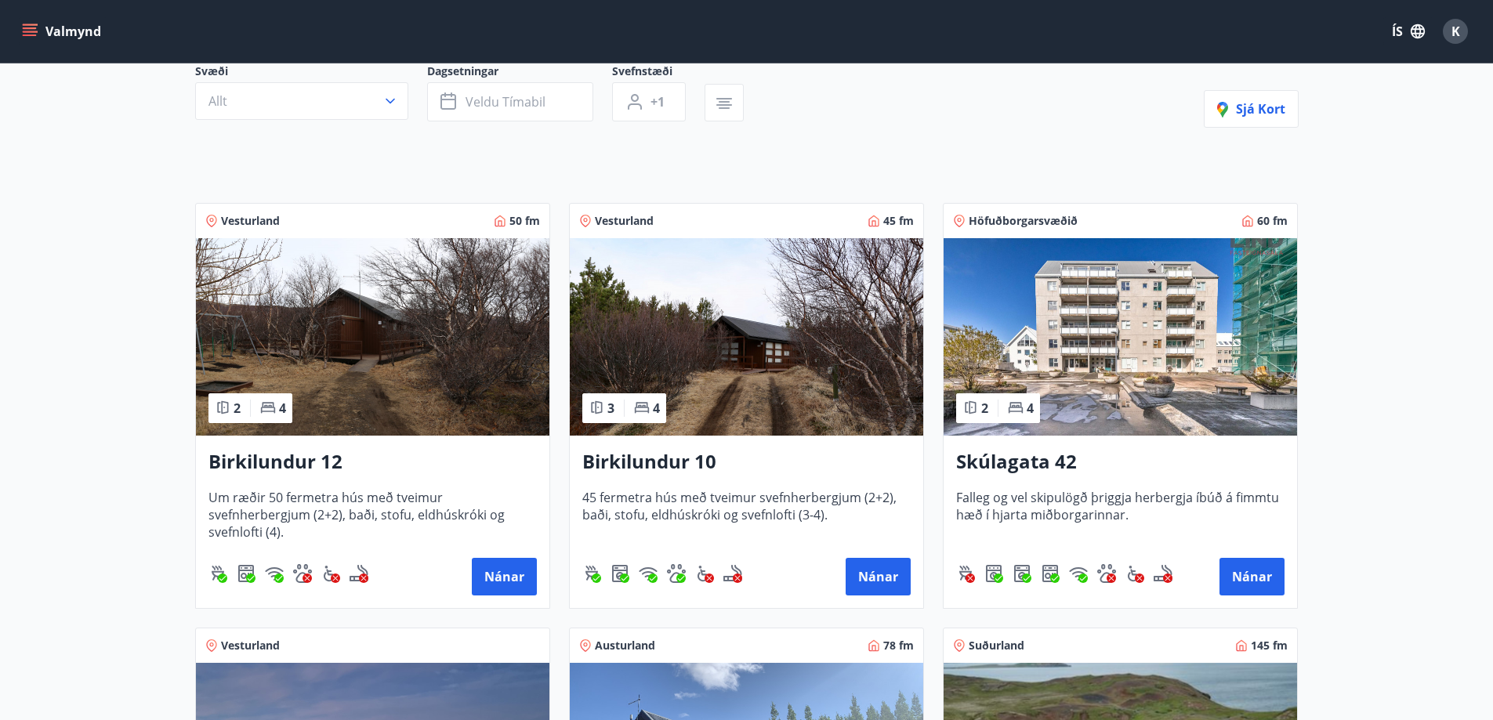
click at [323, 459] on h3 "Birkilundur 12" at bounding box center [372, 462] width 328 height 28
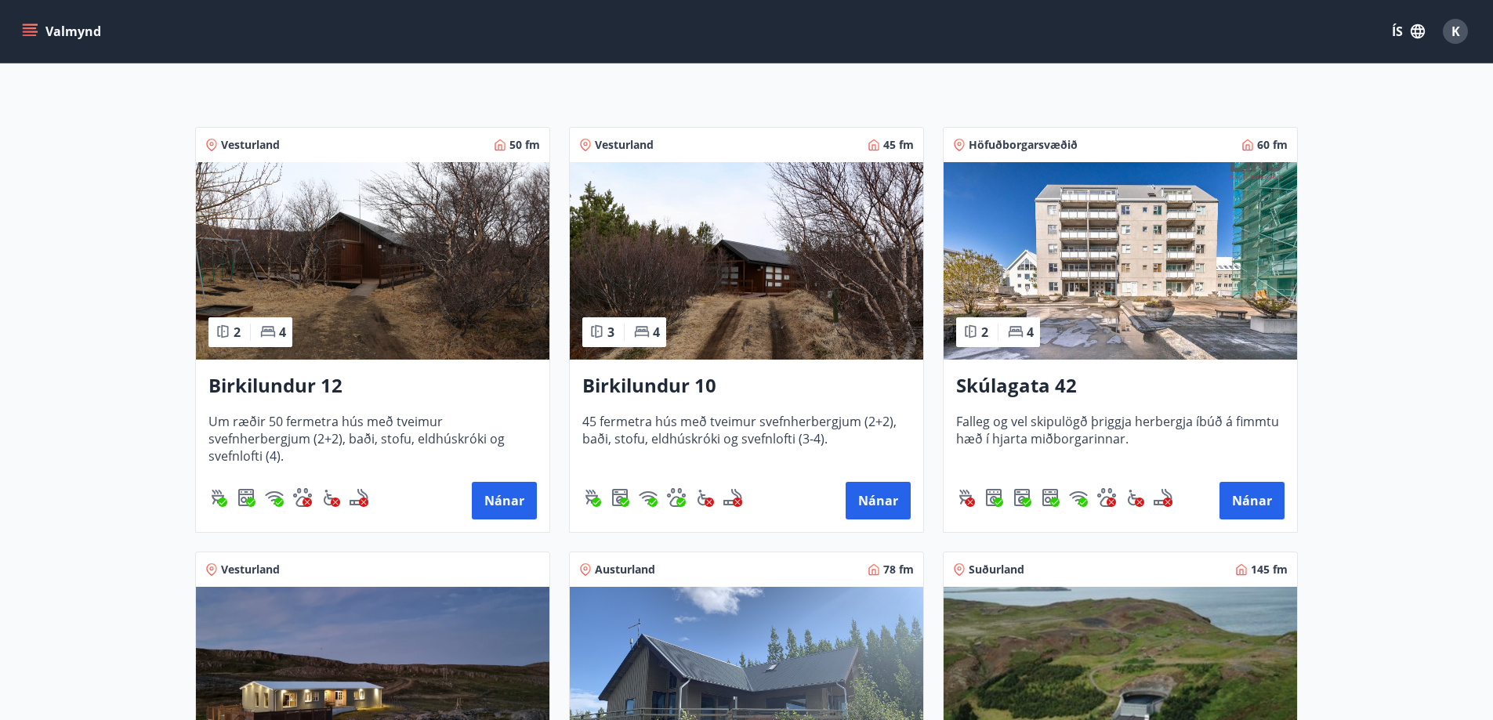
scroll to position [237, 0]
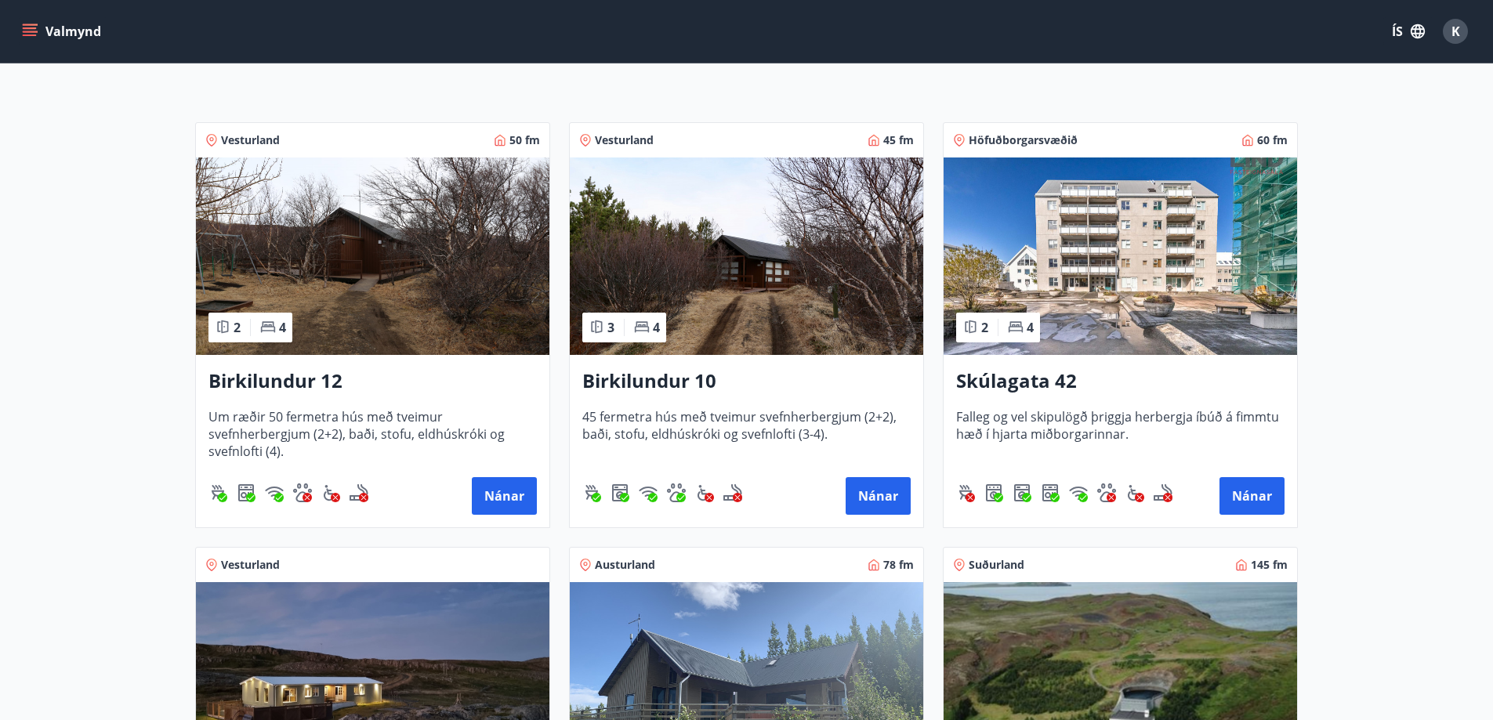
click at [696, 391] on h3 "Birkilundur 10" at bounding box center [746, 381] width 328 height 28
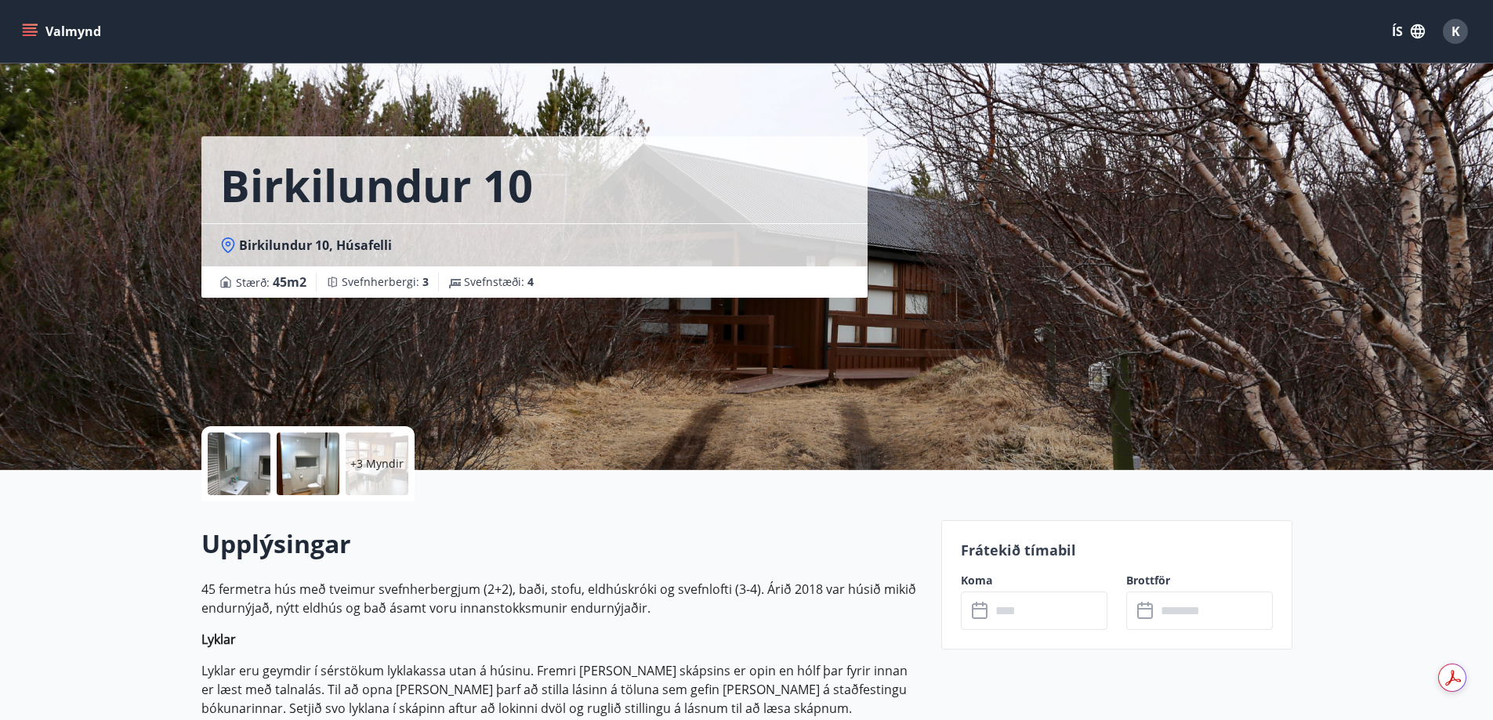
click at [384, 454] on div "+3 Myndir" at bounding box center [377, 464] width 63 height 63
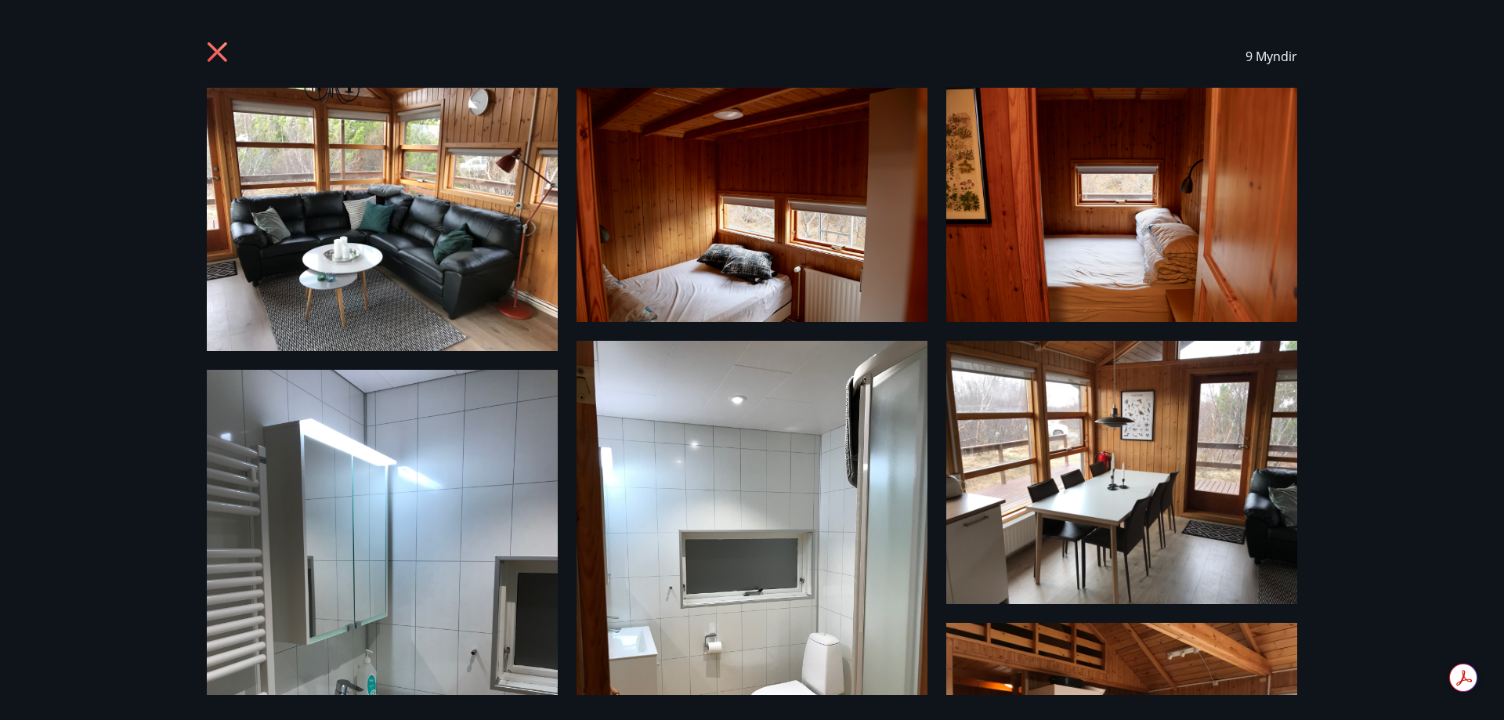
click at [1374, 548] on div "9 Myndir" at bounding box center [752, 360] width 1504 height 720
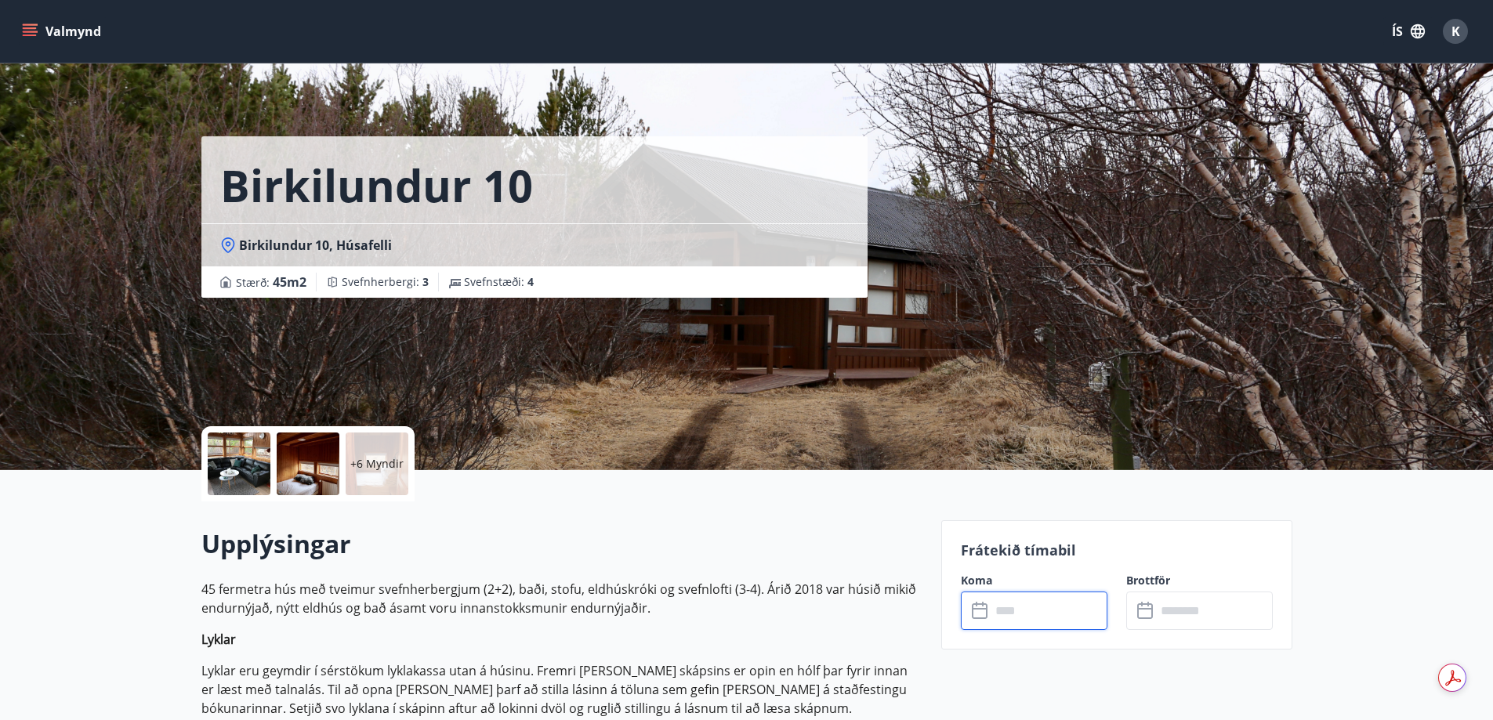
click at [1030, 612] on input "text" at bounding box center [1048, 611] width 117 height 38
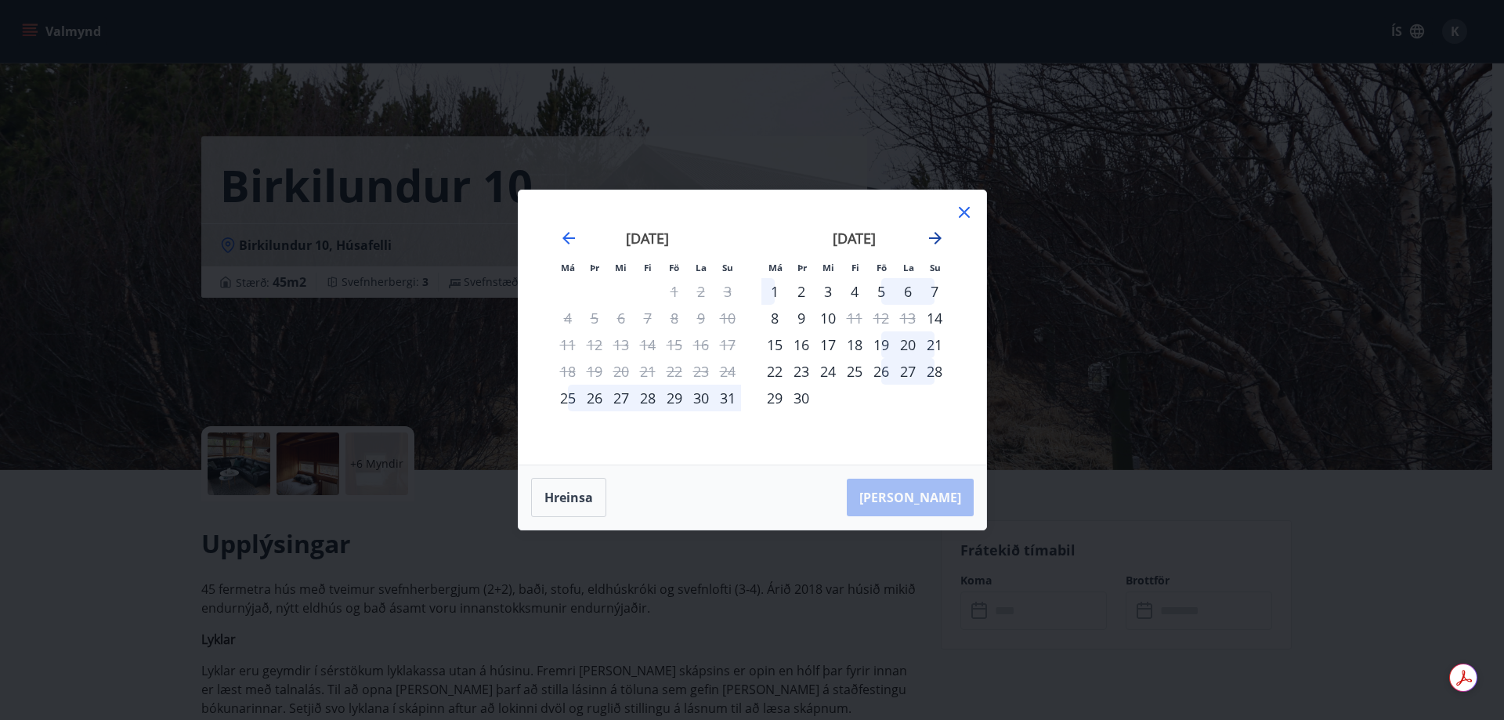
click at [933, 241] on icon "Move forward to switch to the next month." at bounding box center [935, 238] width 19 height 19
click at [957, 212] on icon at bounding box center [964, 212] width 19 height 19
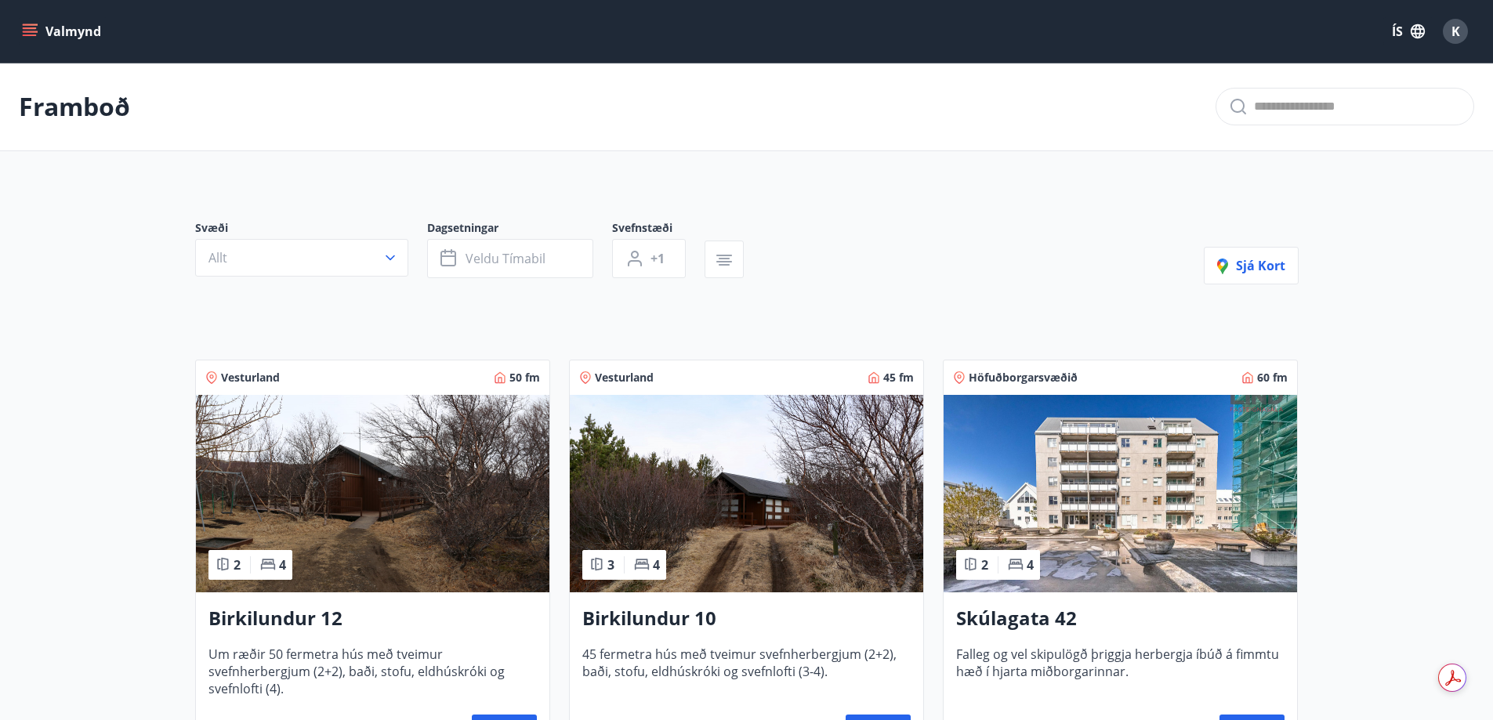
click at [273, 610] on h3 "Birkilundur 12" at bounding box center [372, 619] width 328 height 28
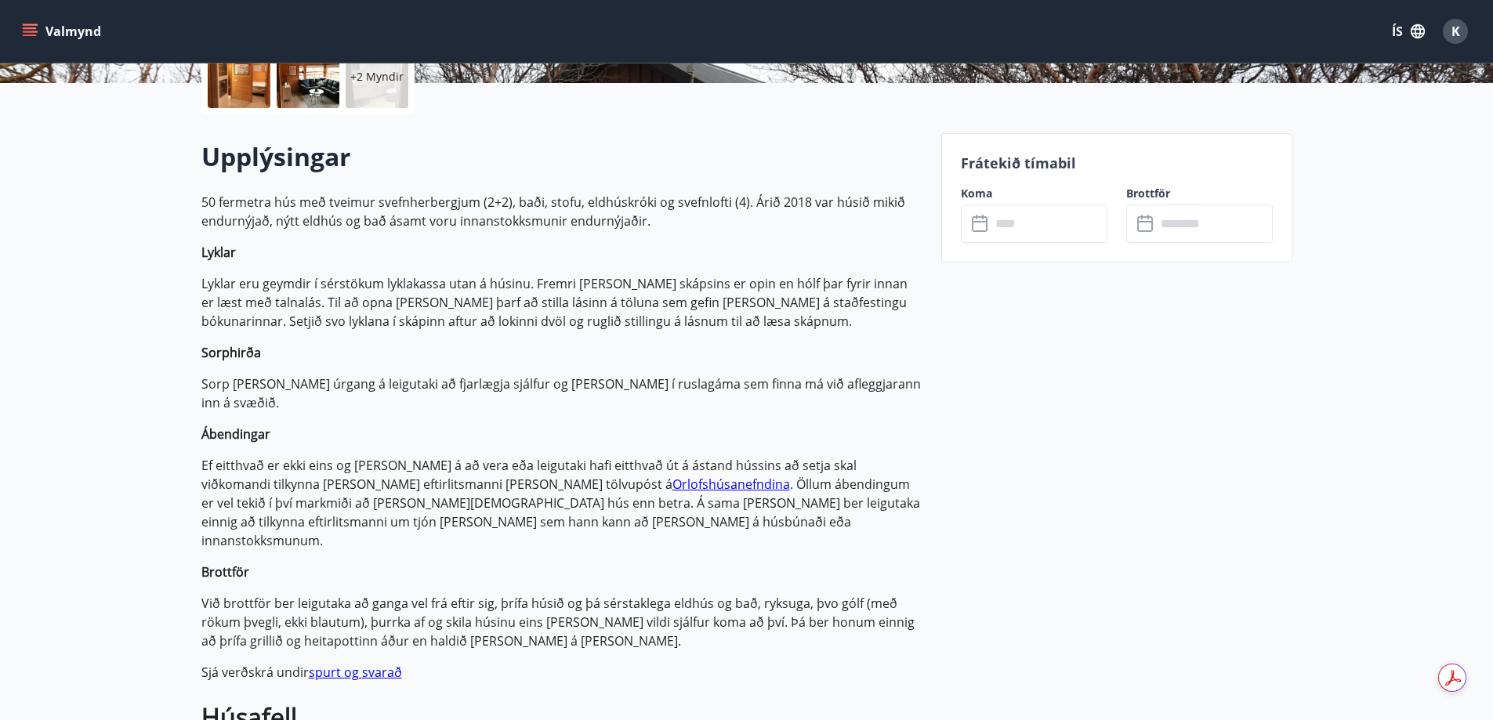
scroll to position [392, 0]
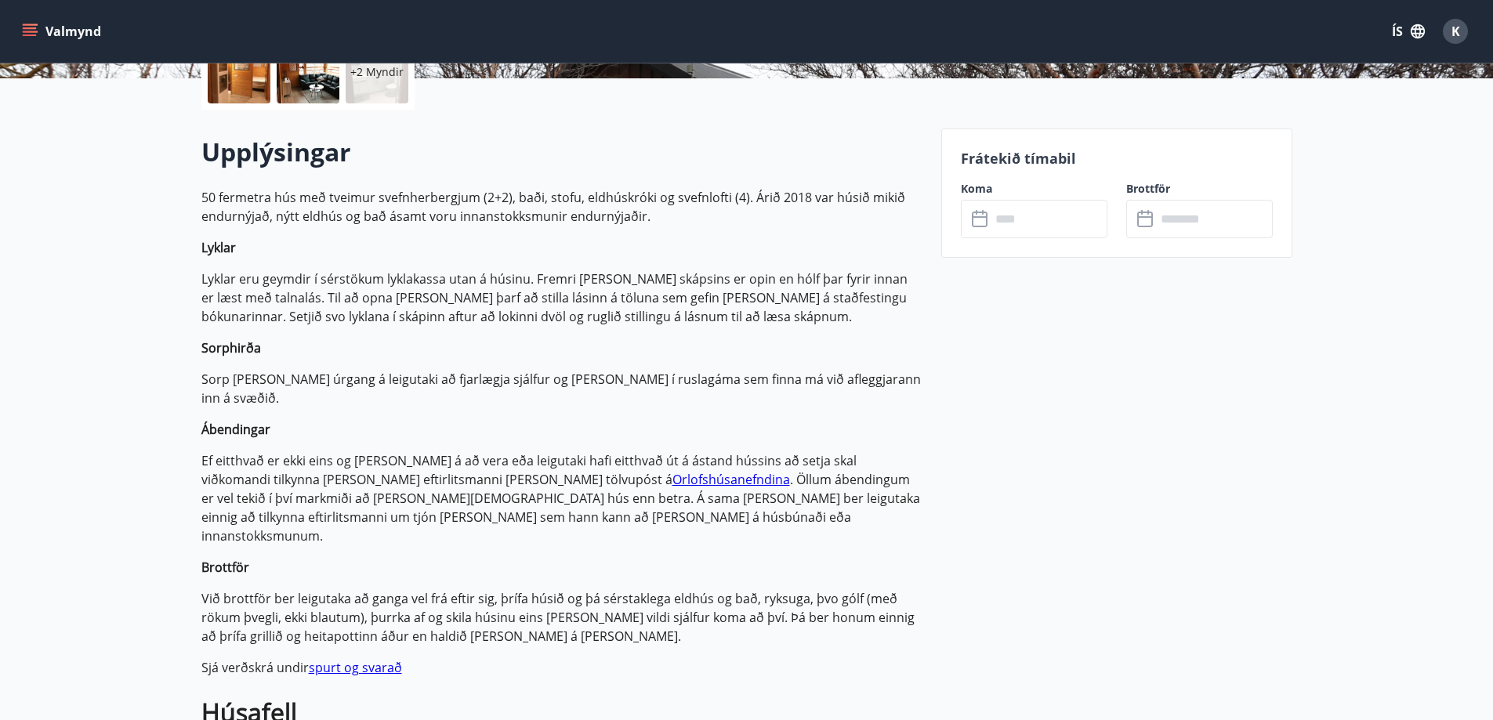
click at [1024, 211] on input "text" at bounding box center [1048, 219] width 117 height 38
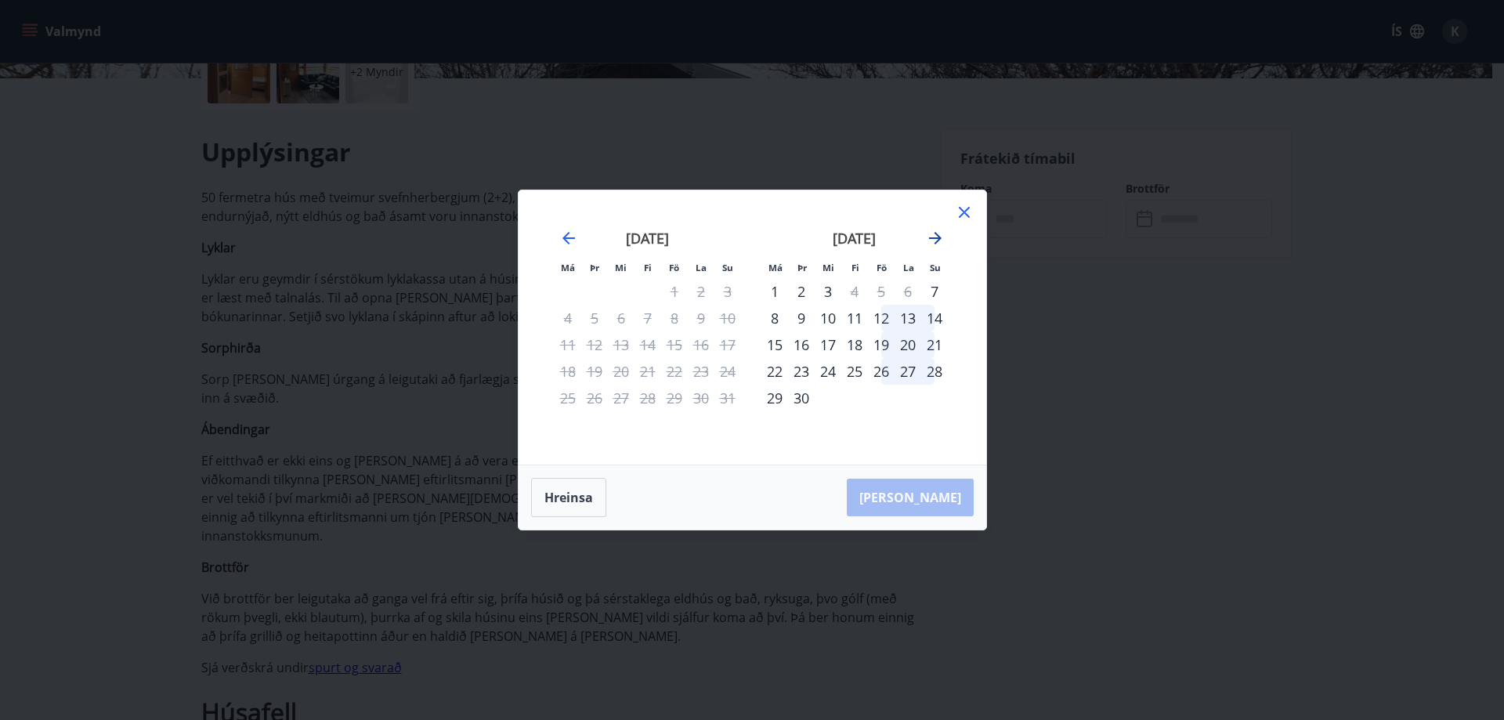
click at [933, 237] on icon "Move forward to switch to the next month." at bounding box center [935, 238] width 19 height 19
click at [968, 215] on icon at bounding box center [964, 212] width 11 height 11
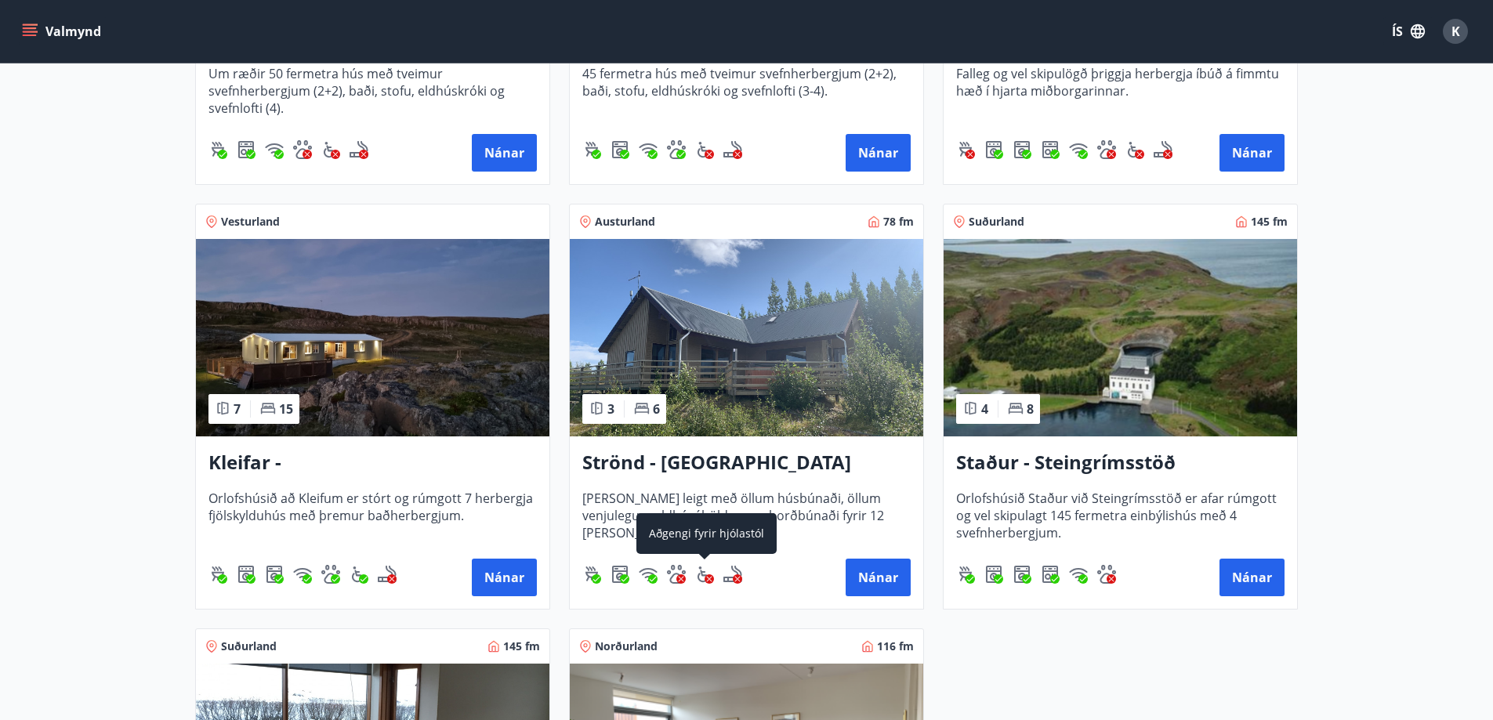
scroll to position [553, 0]
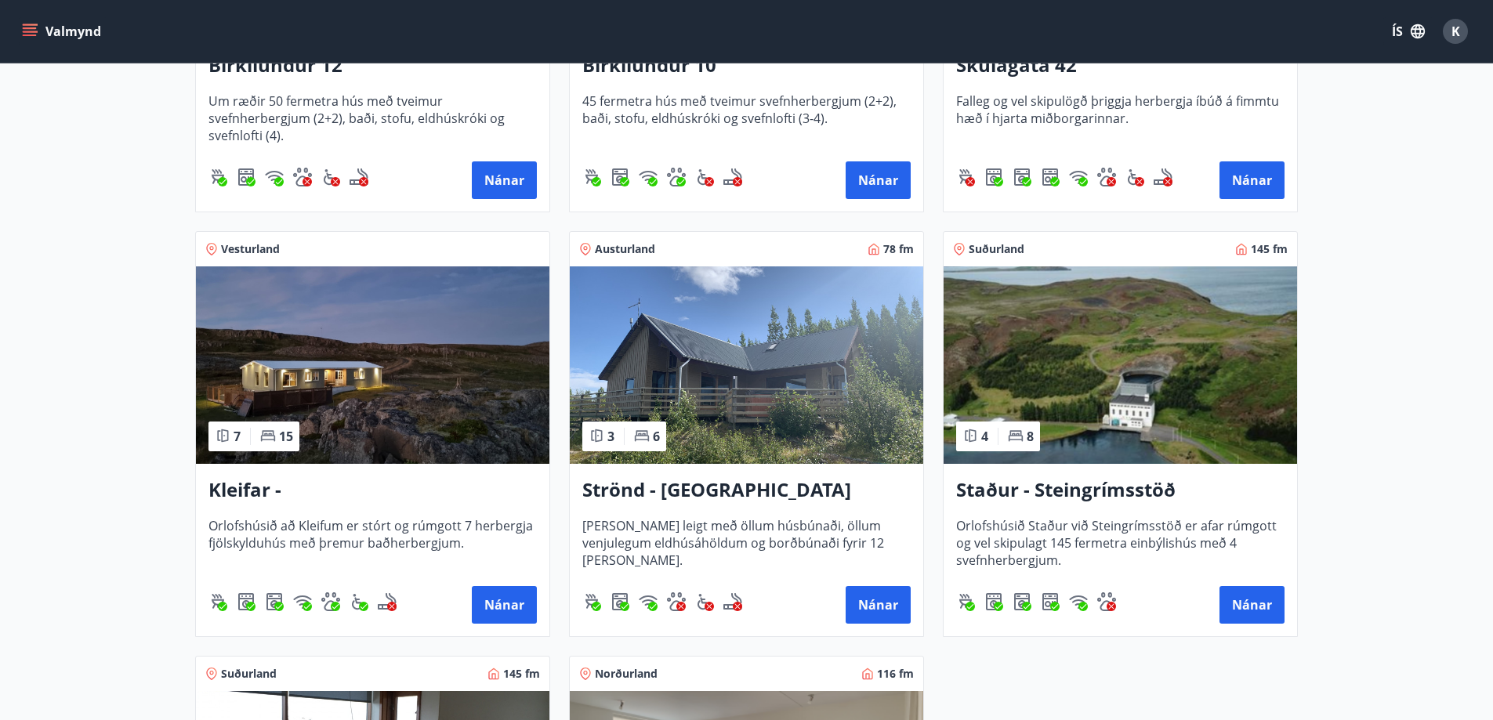
click at [697, 485] on h3 "Strönd - [GEOGRAPHIC_DATA]" at bounding box center [746, 490] width 328 height 28
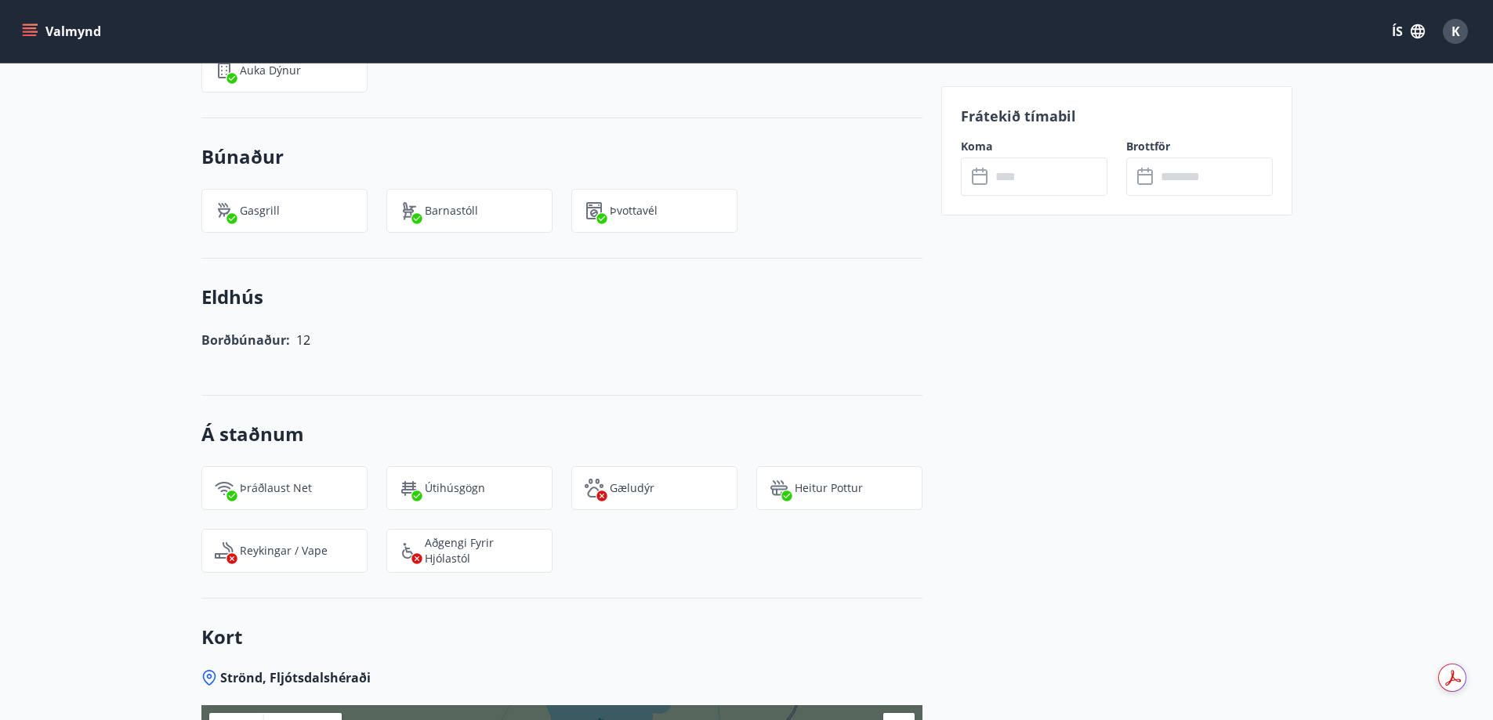
scroll to position [1033, 0]
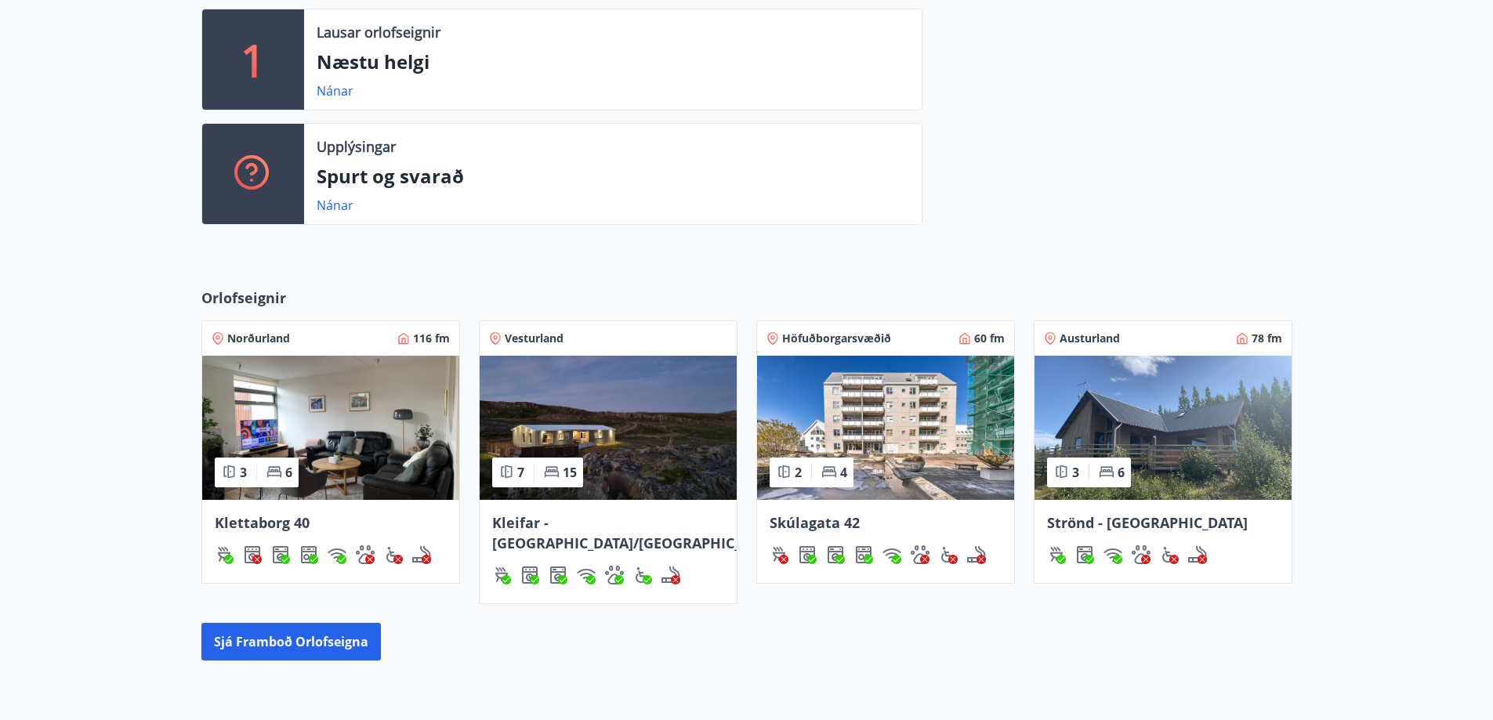
scroll to position [548, 0]
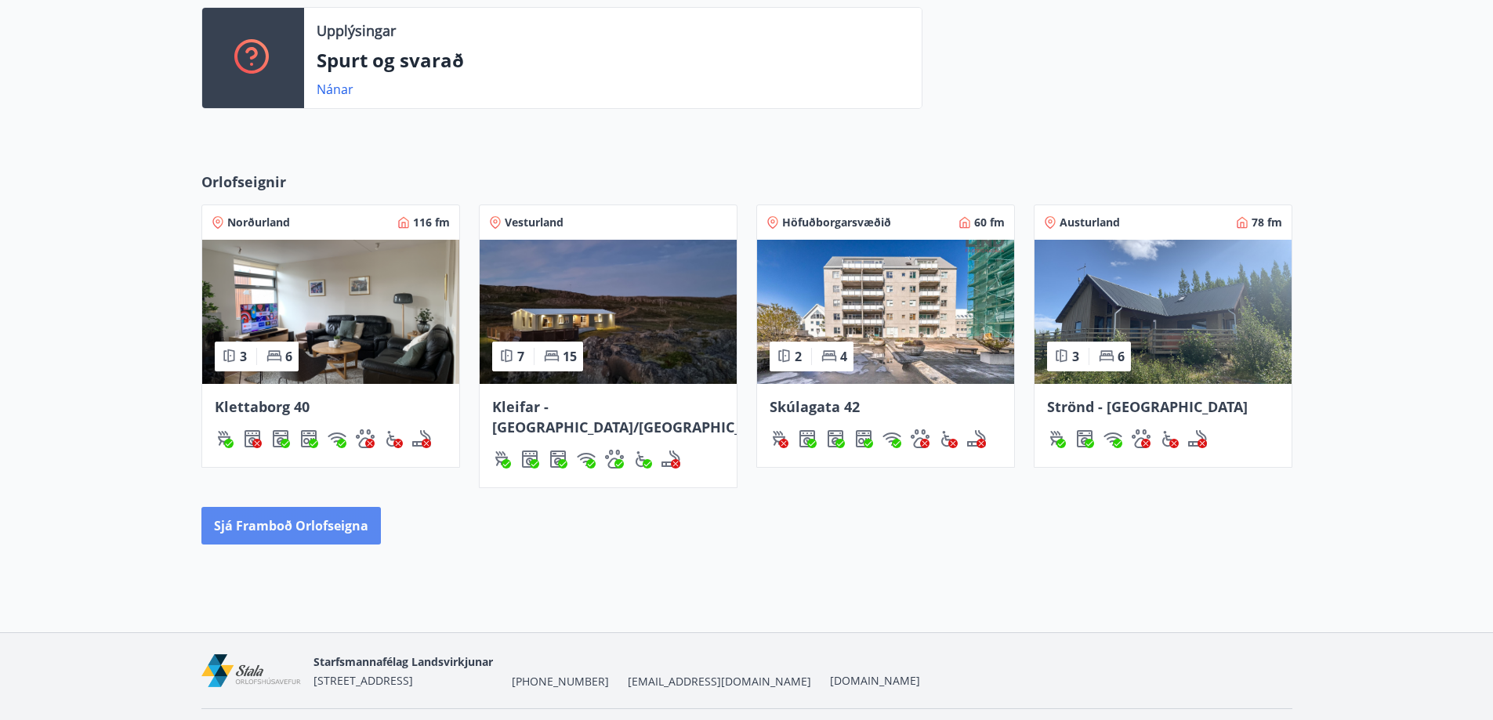
click at [294, 507] on button "Sjá framboð orlofseigna" at bounding box center [290, 526] width 179 height 38
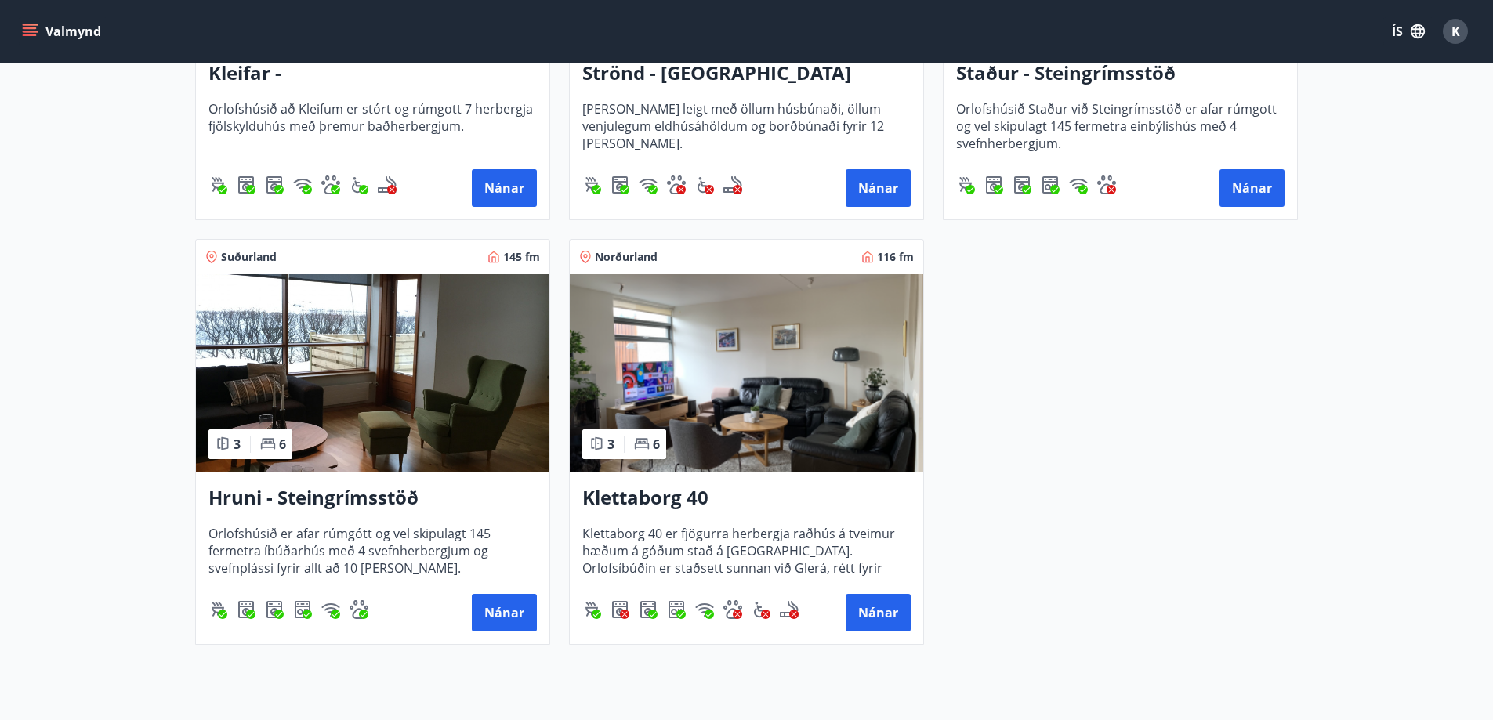
scroll to position [788, 0]
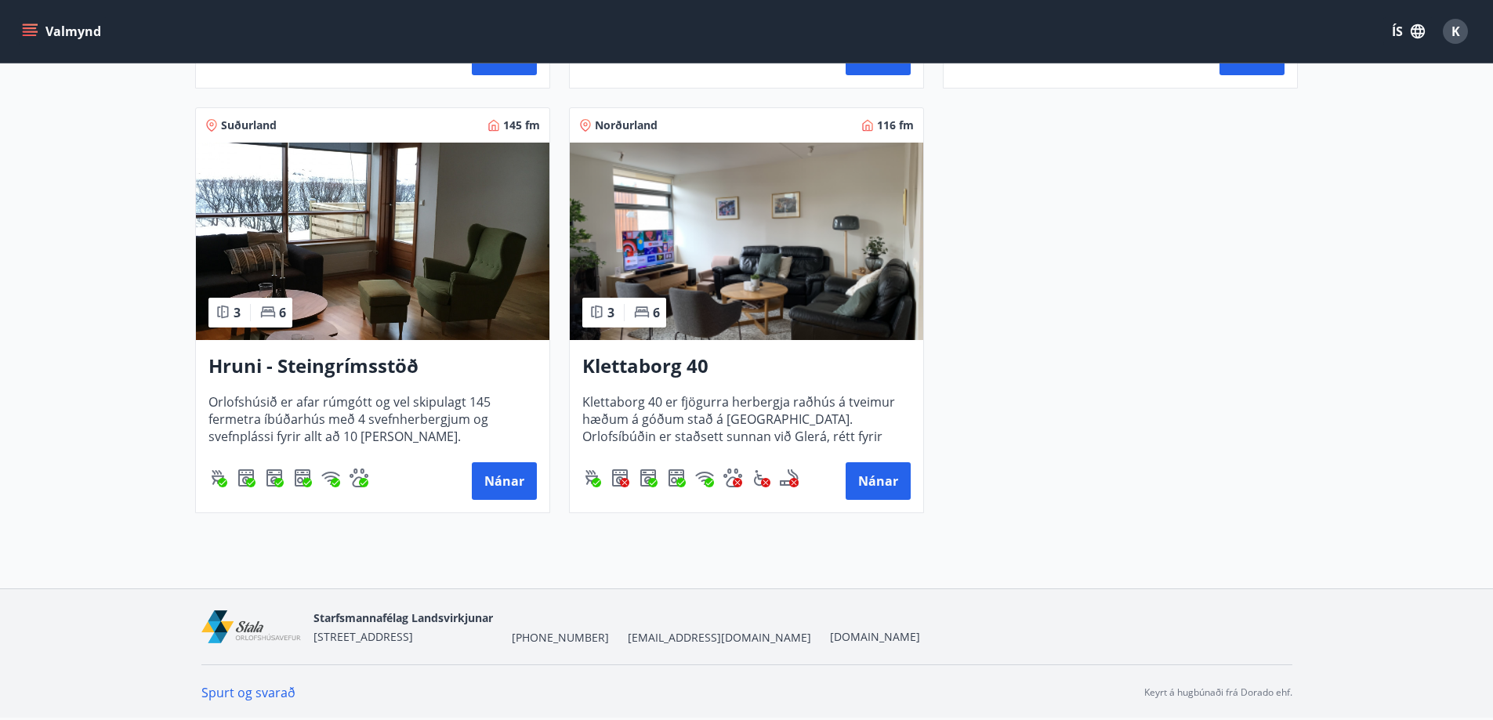
click at [351, 354] on h3 "Hruni - Steingrímsstöð" at bounding box center [372, 367] width 328 height 28
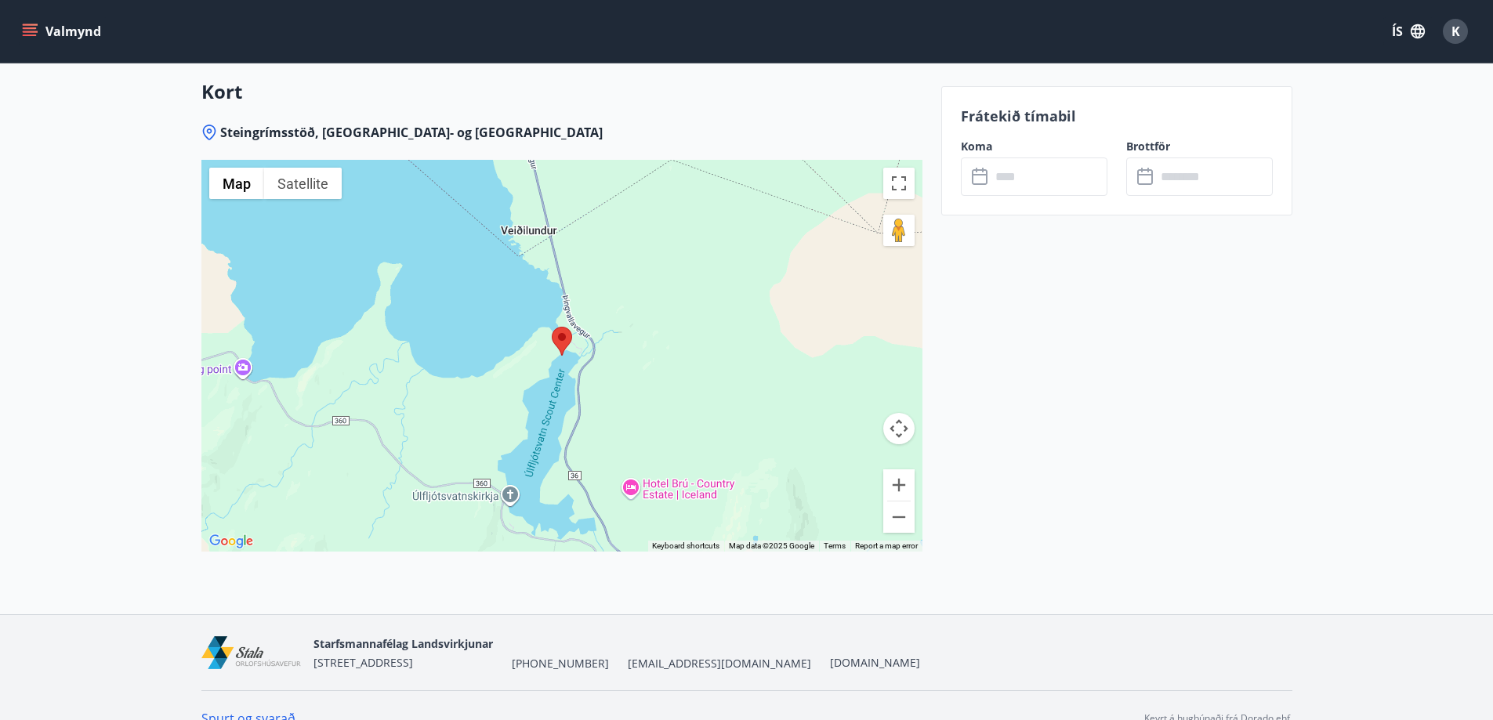
scroll to position [2092, 0]
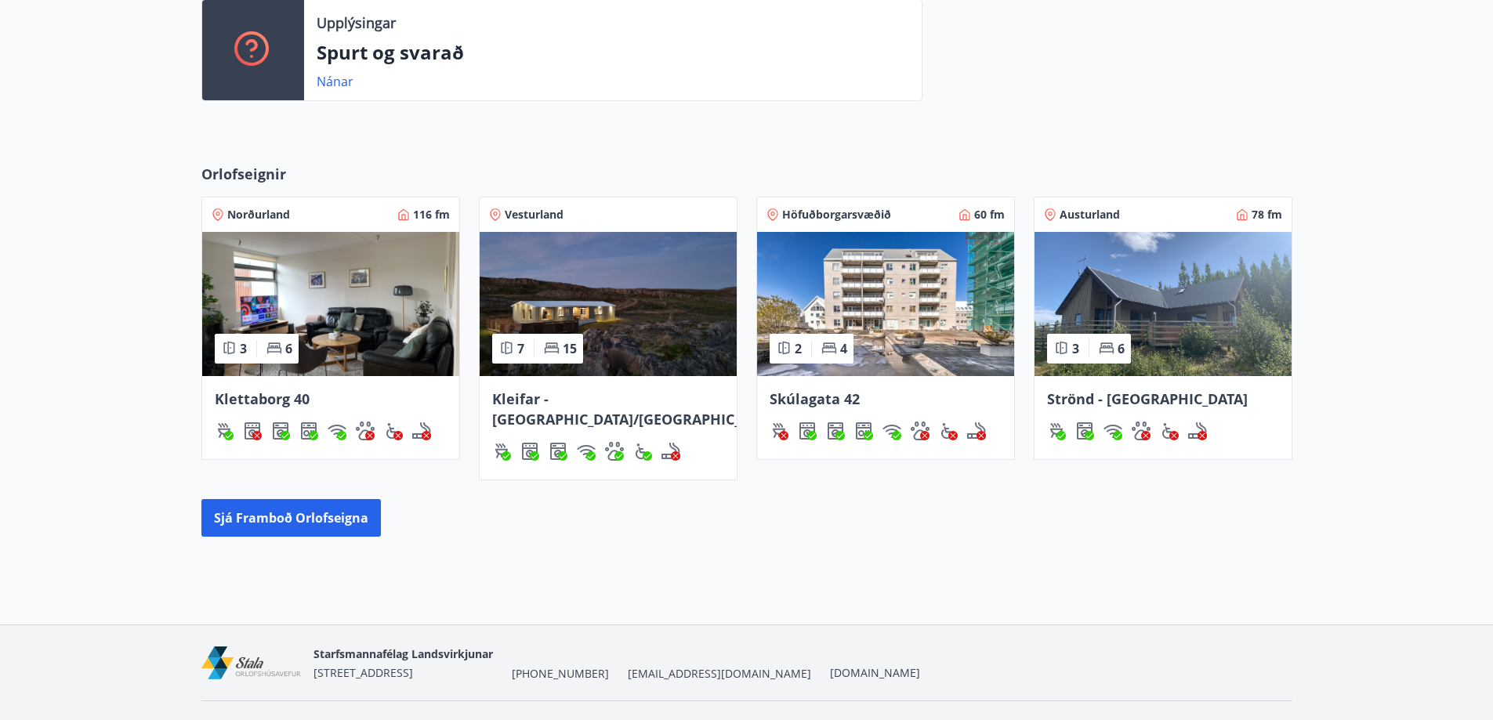
scroll to position [572, 0]
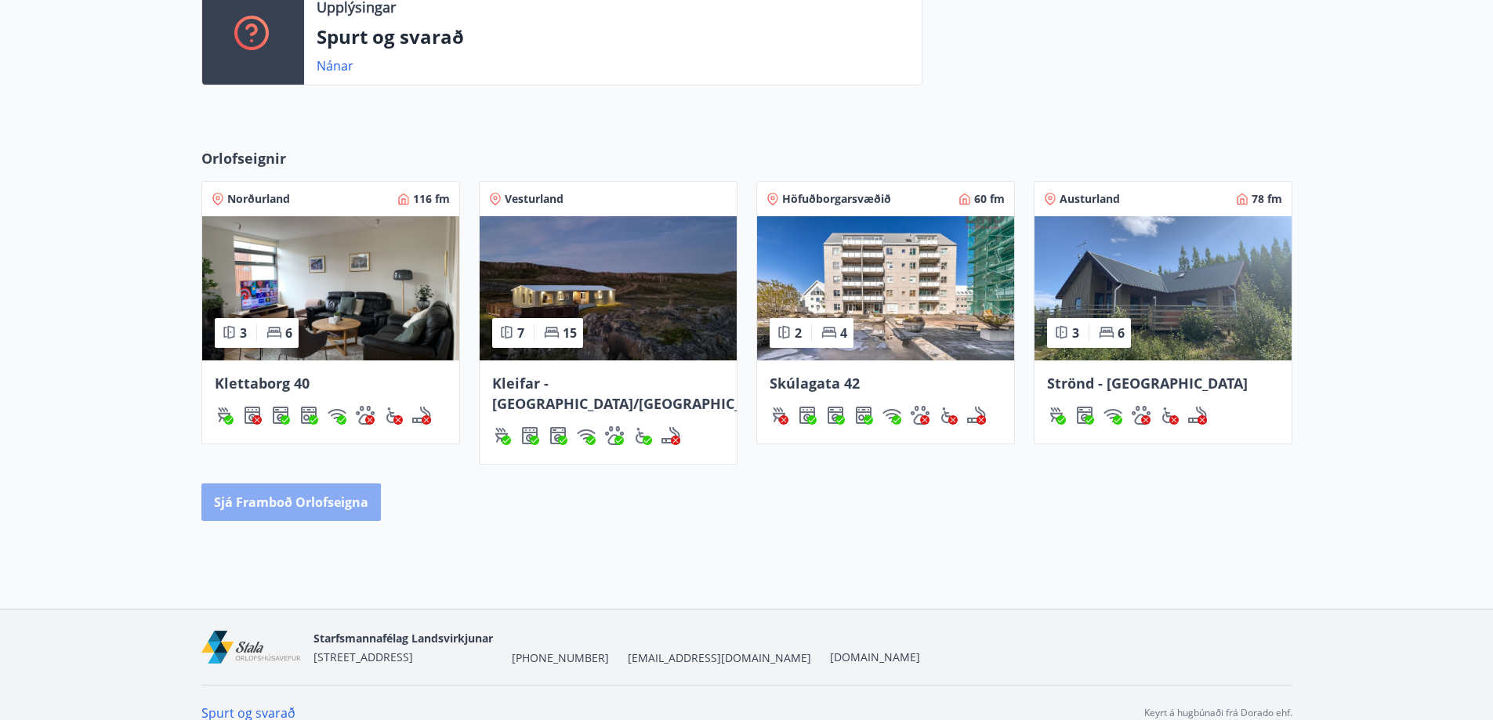
click at [266, 487] on button "Sjá framboð orlofseigna" at bounding box center [290, 502] width 179 height 38
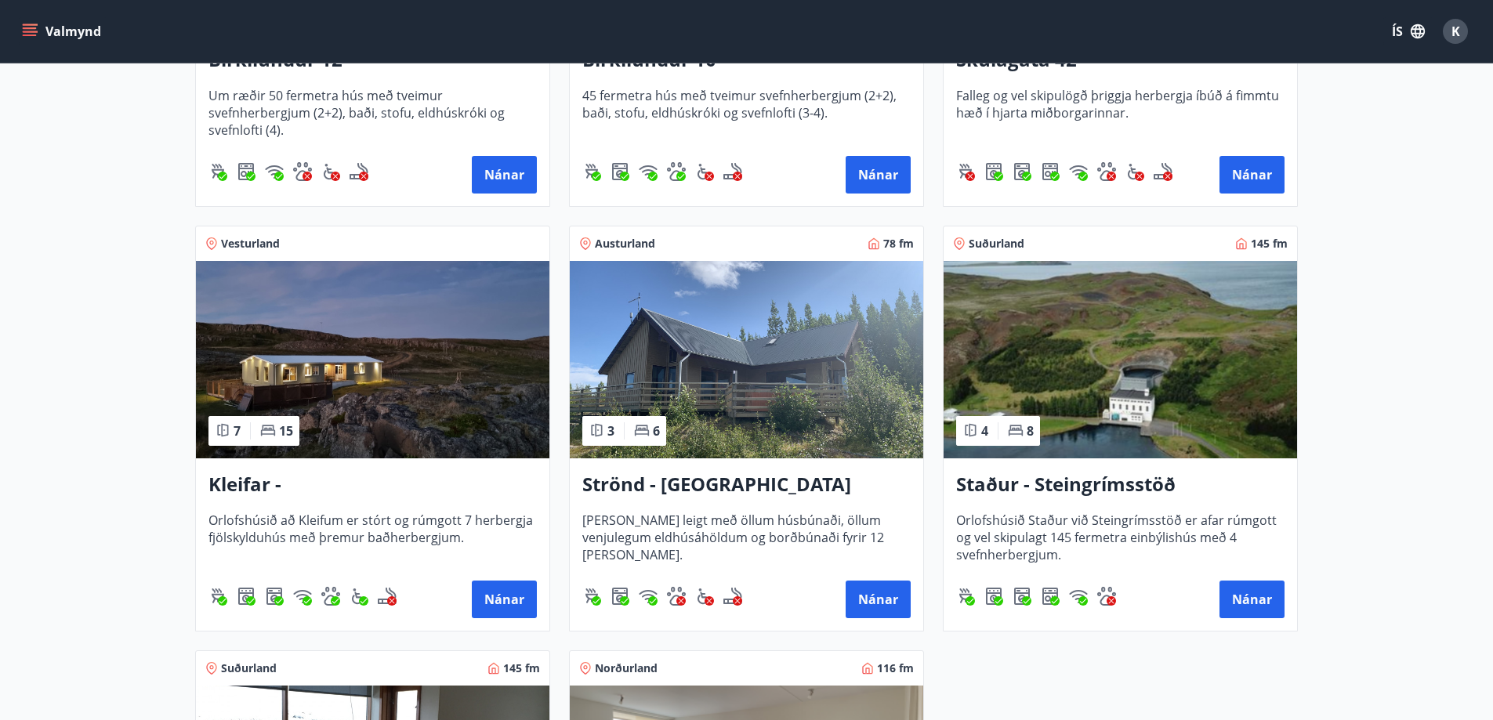
scroll to position [627, 0]
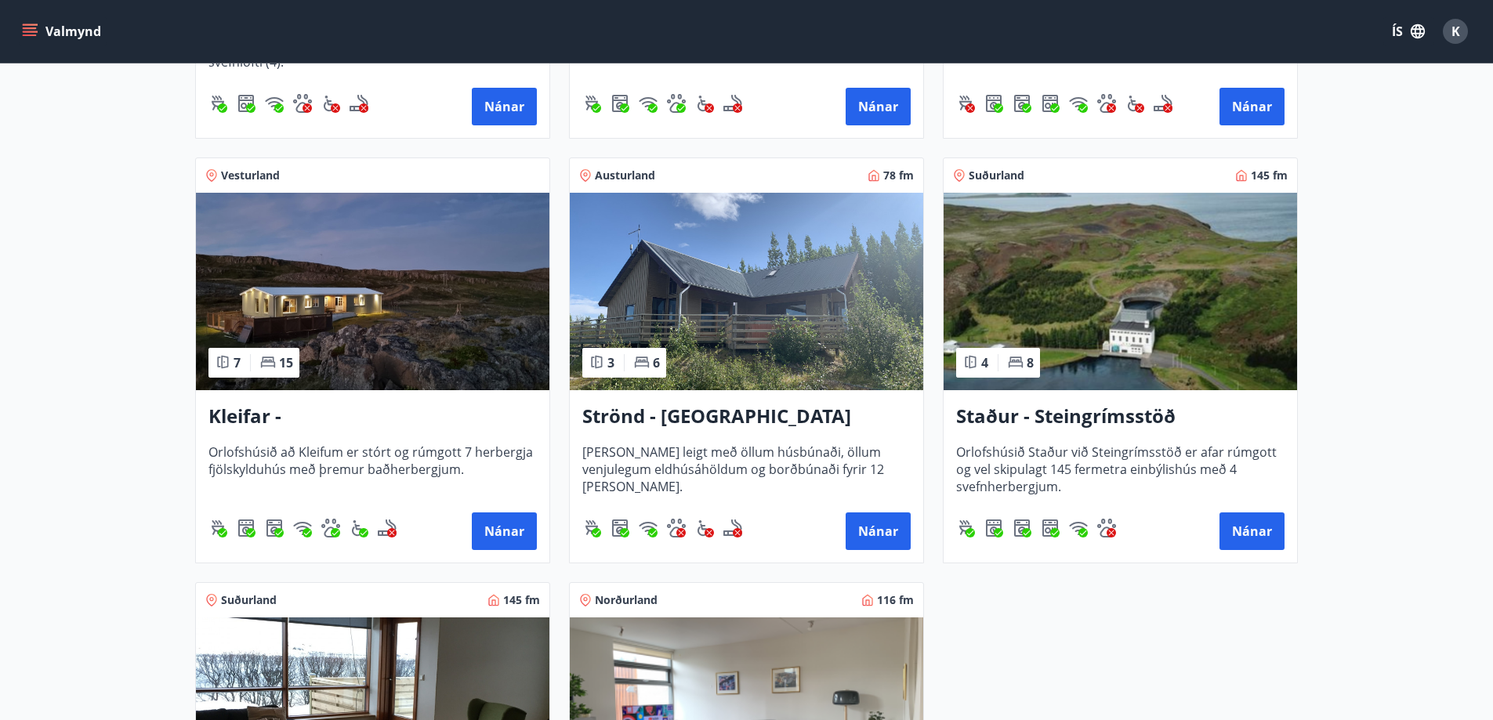
click at [377, 418] on h3 "Kleifar - [GEOGRAPHIC_DATA]/[GEOGRAPHIC_DATA]" at bounding box center [372, 417] width 328 height 28
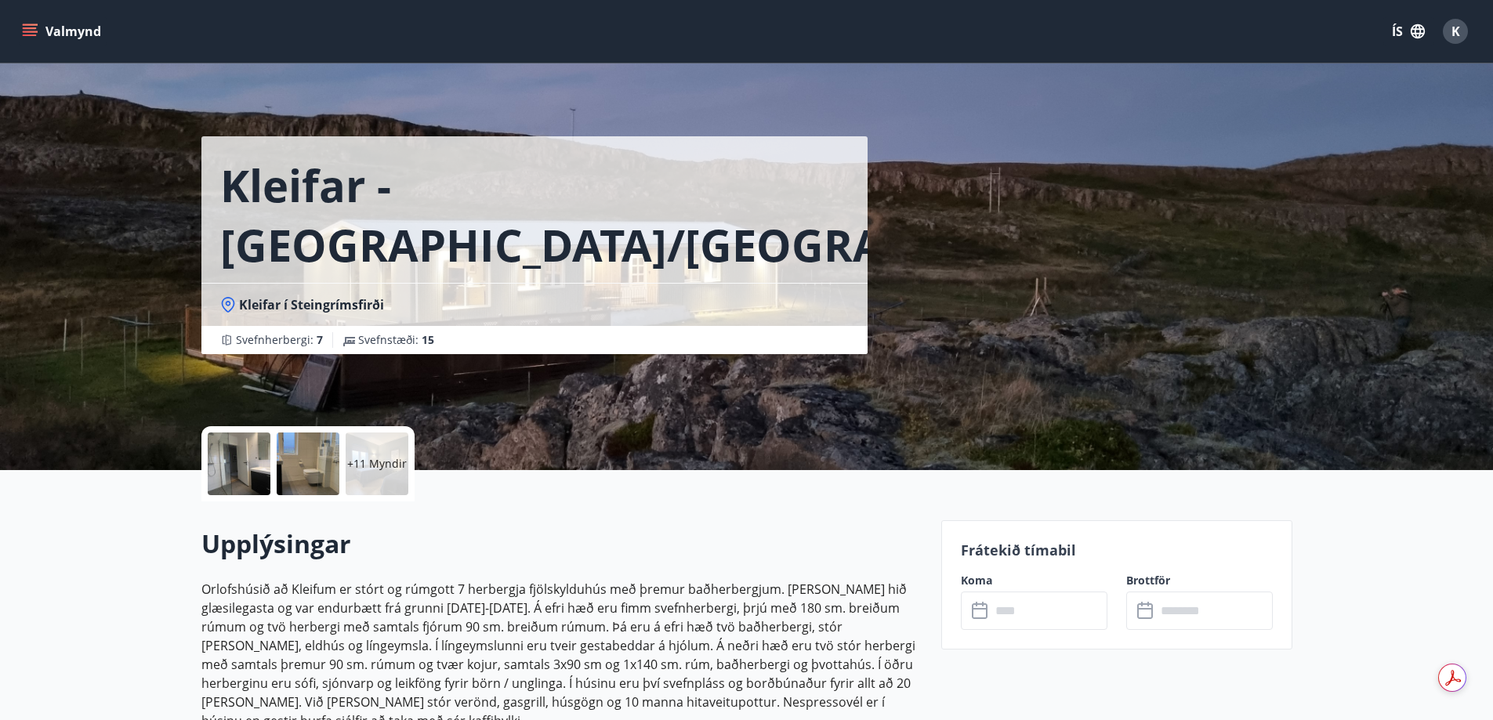
click at [1047, 616] on input "text" at bounding box center [1048, 611] width 117 height 38
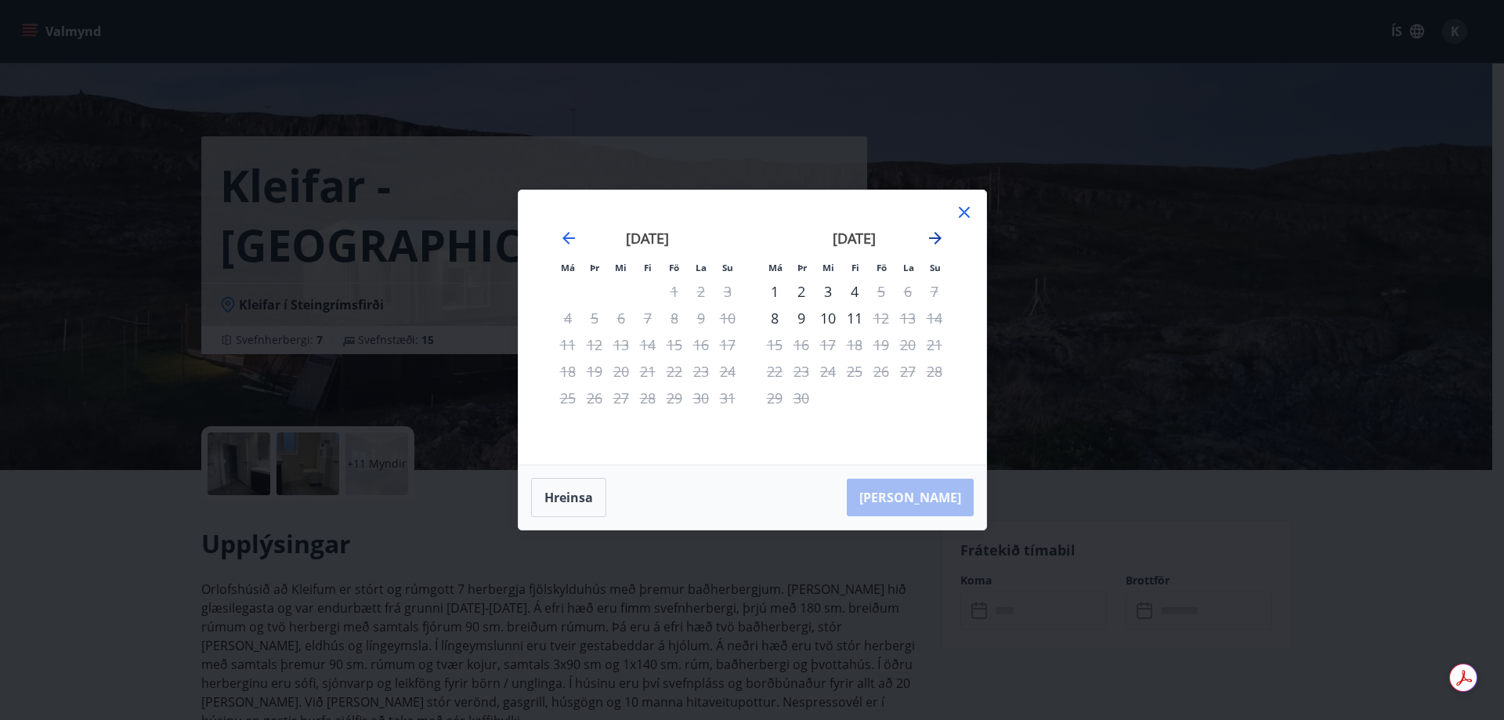
click at [934, 243] on icon "Move forward to switch to the next month." at bounding box center [935, 238] width 19 height 19
click at [960, 212] on icon at bounding box center [964, 212] width 19 height 19
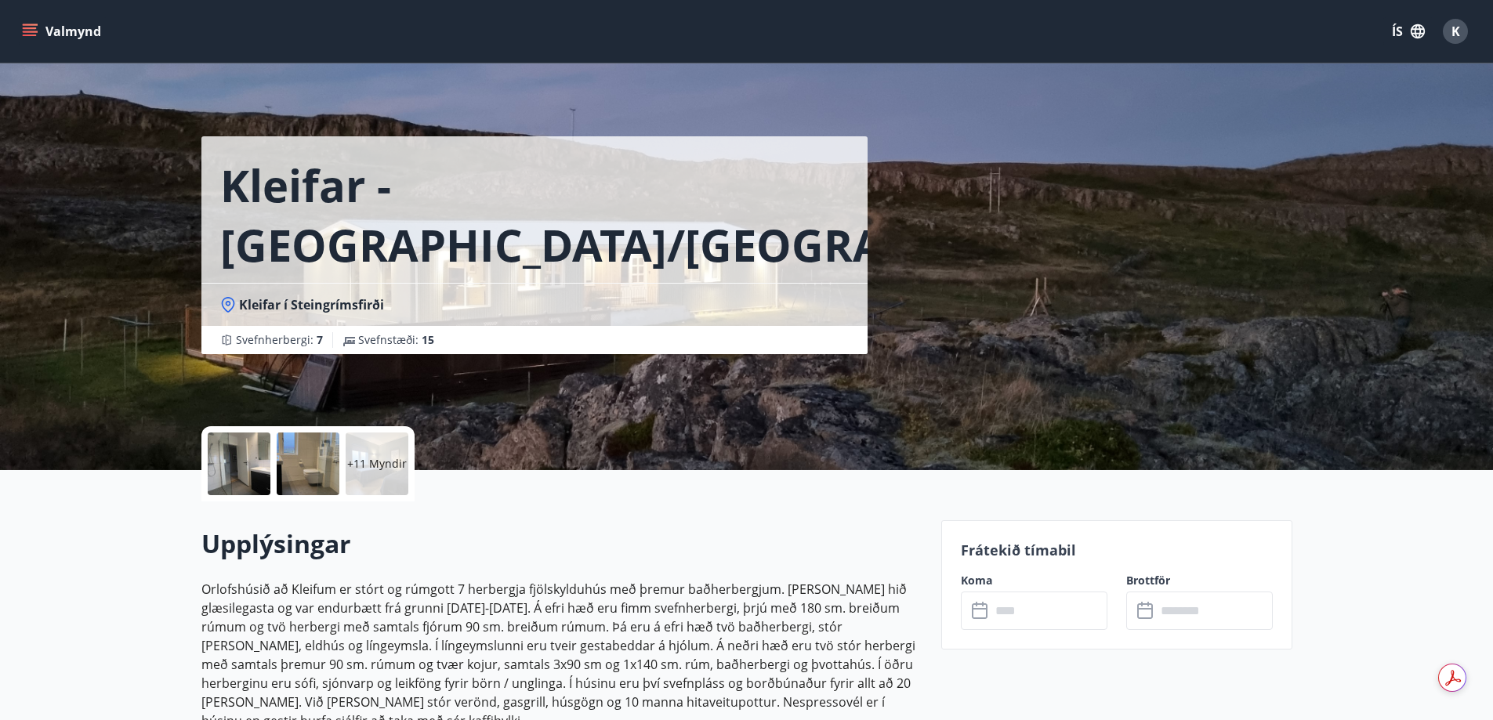
click at [376, 456] on p "+11 Myndir" at bounding box center [377, 464] width 60 height 16
